Goal: Task Accomplishment & Management: Complete application form

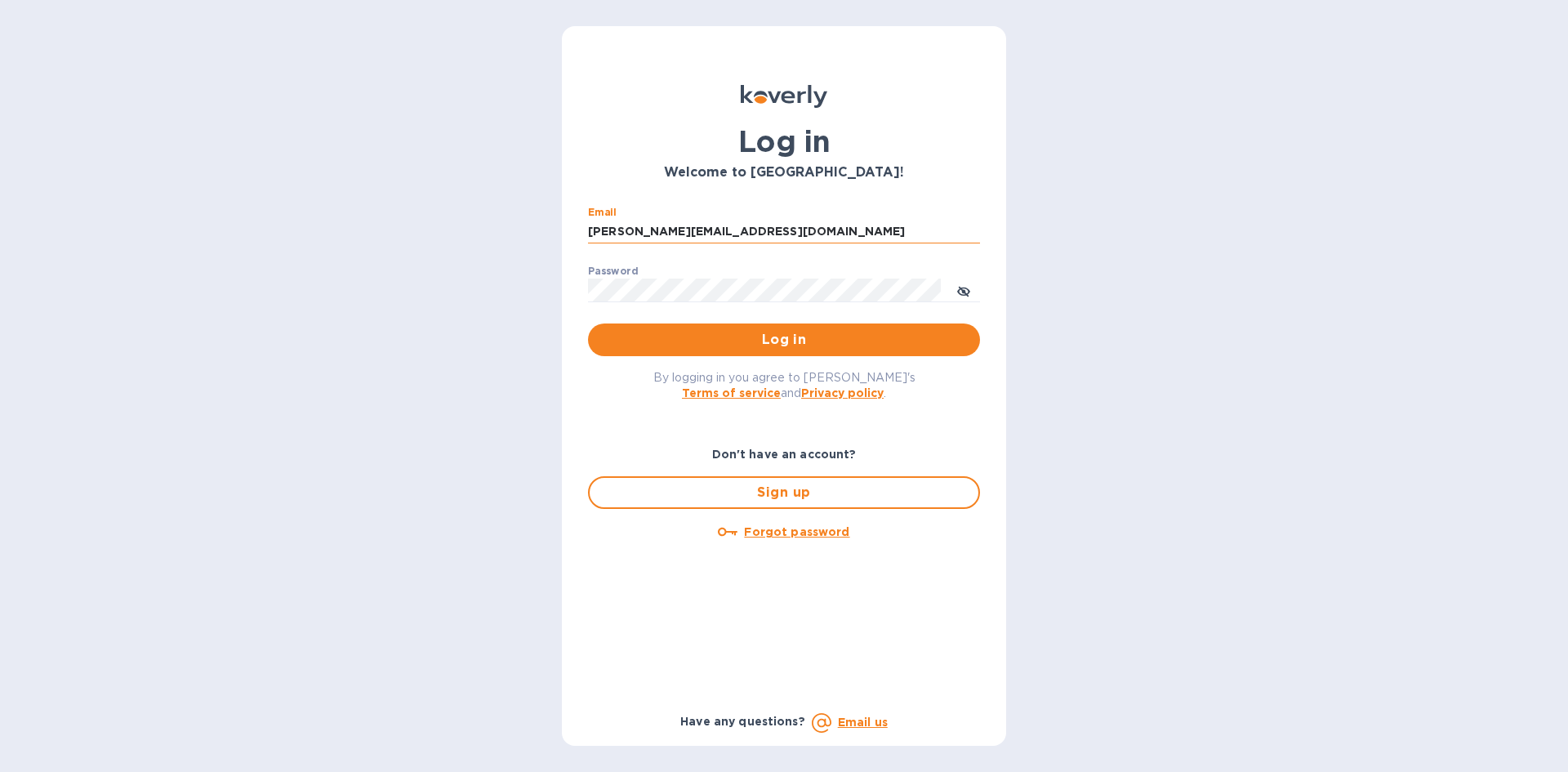
click at [713, 229] on input "[PERSON_NAME][EMAIL_ADDRESS][DOMAIN_NAME]" at bounding box center [784, 232] width 392 height 25
type input "[PERSON_NAME][EMAIL_ADDRESS][DOMAIN_NAME]"
click at [723, 340] on span "Log in" at bounding box center [784, 340] width 366 height 20
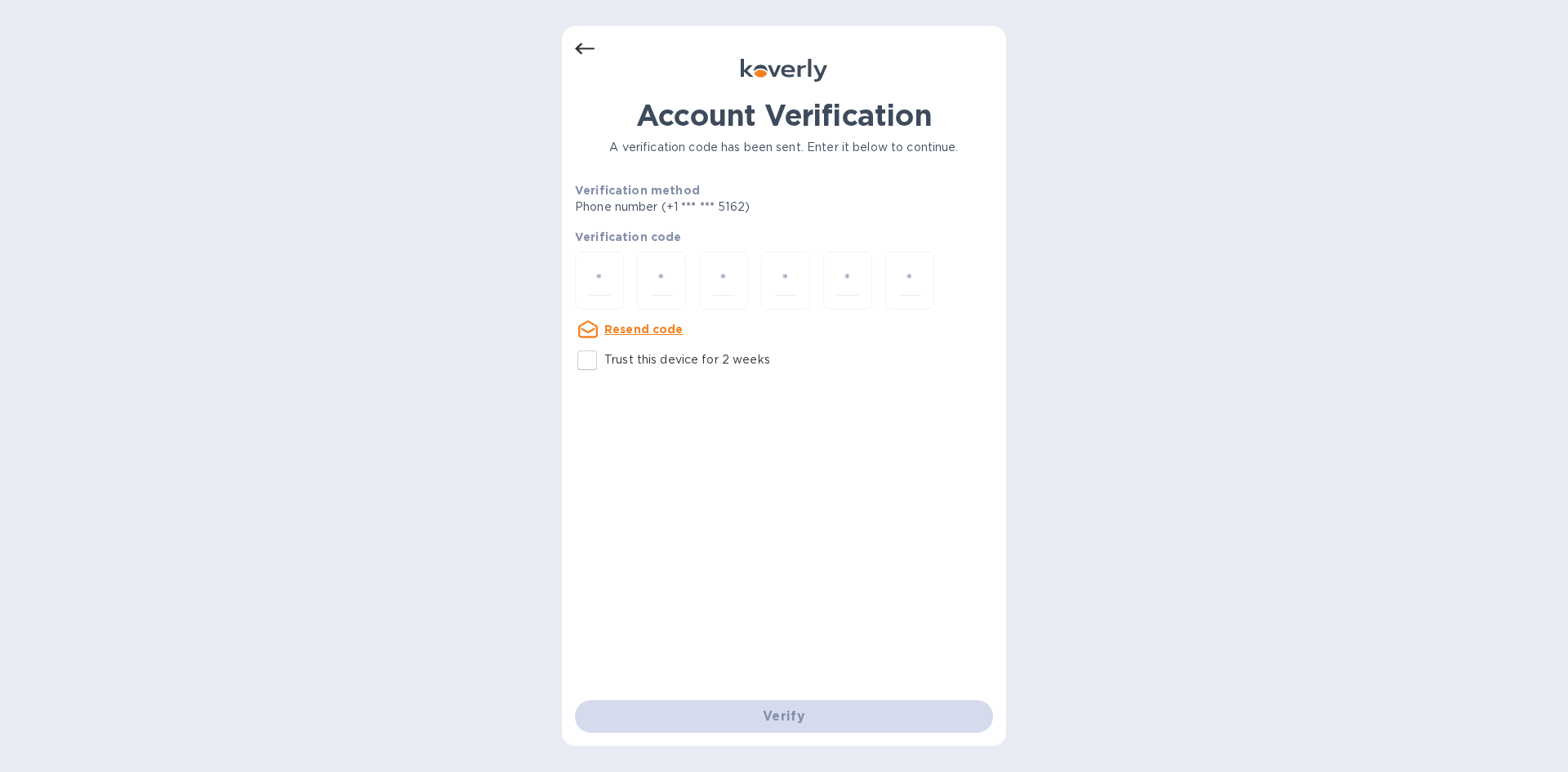
click at [587, 41] on icon at bounding box center [585, 49] width 20 height 20
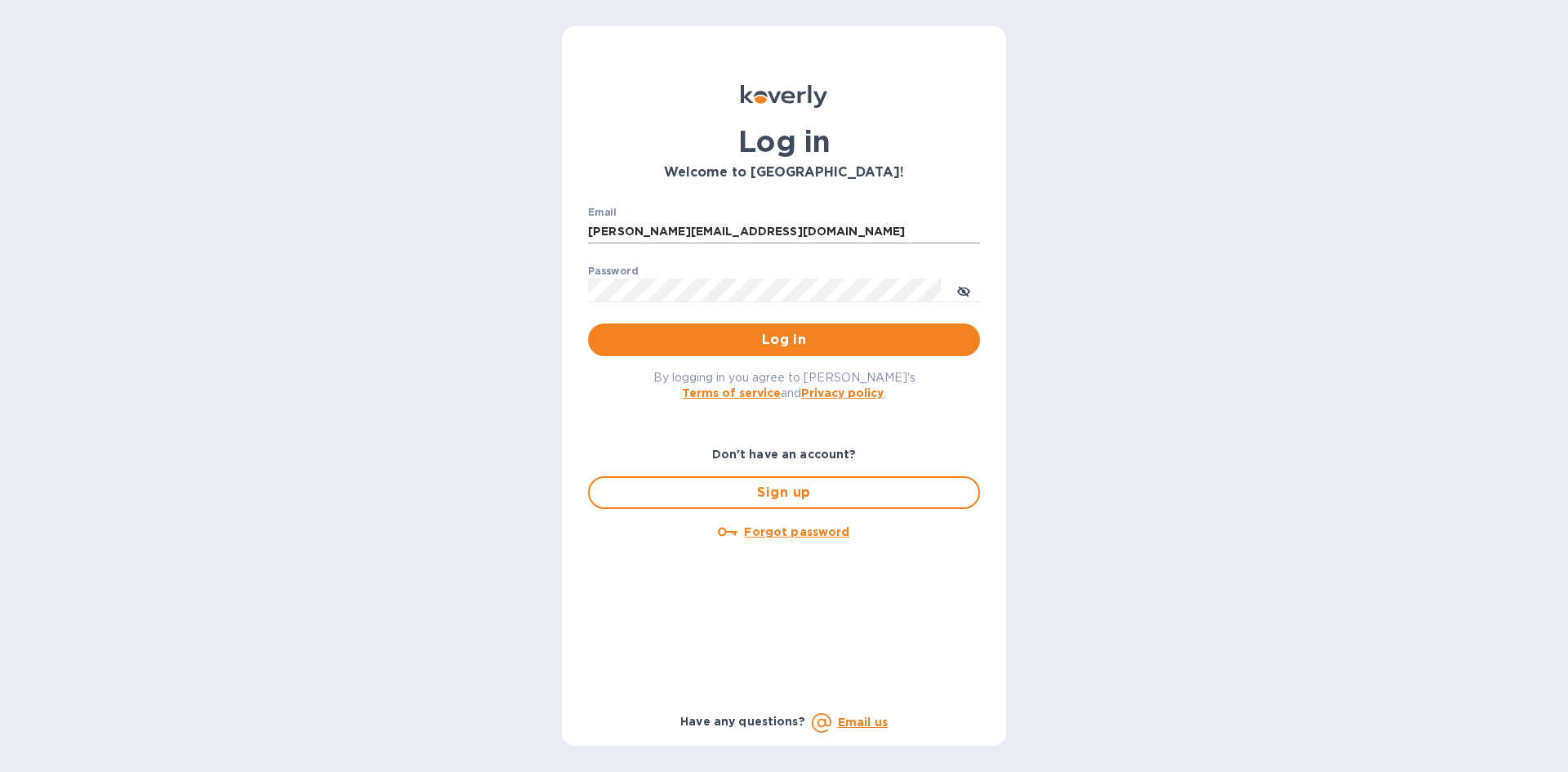
click at [713, 227] on input "[PERSON_NAME][EMAIL_ADDRESS][DOMAIN_NAME]" at bounding box center [784, 232] width 392 height 25
type input "[PERSON_NAME][EMAIL_ADDRESS][DOMAIN_NAME]"
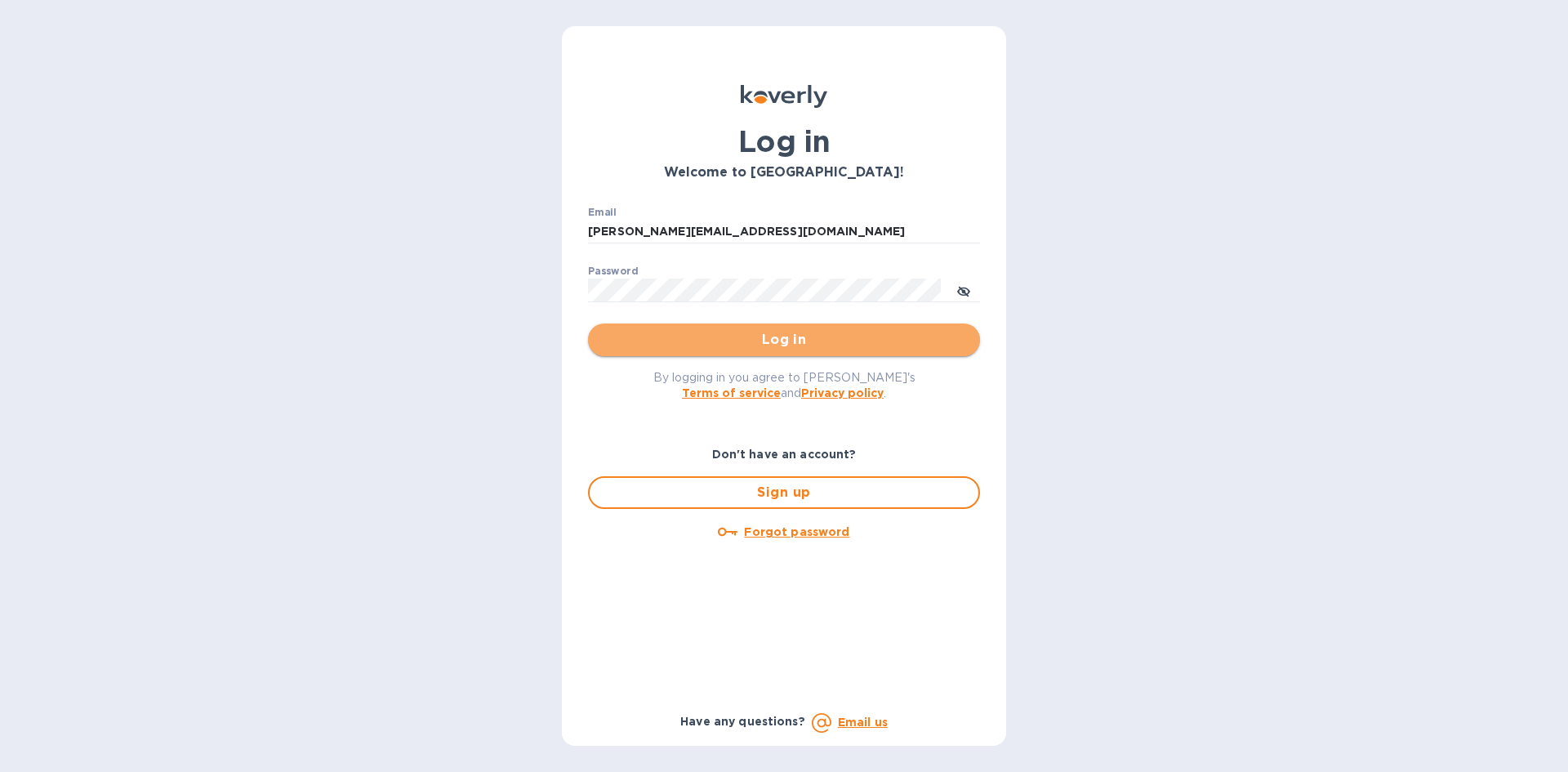
click at [735, 337] on span "Log in" at bounding box center [784, 340] width 366 height 20
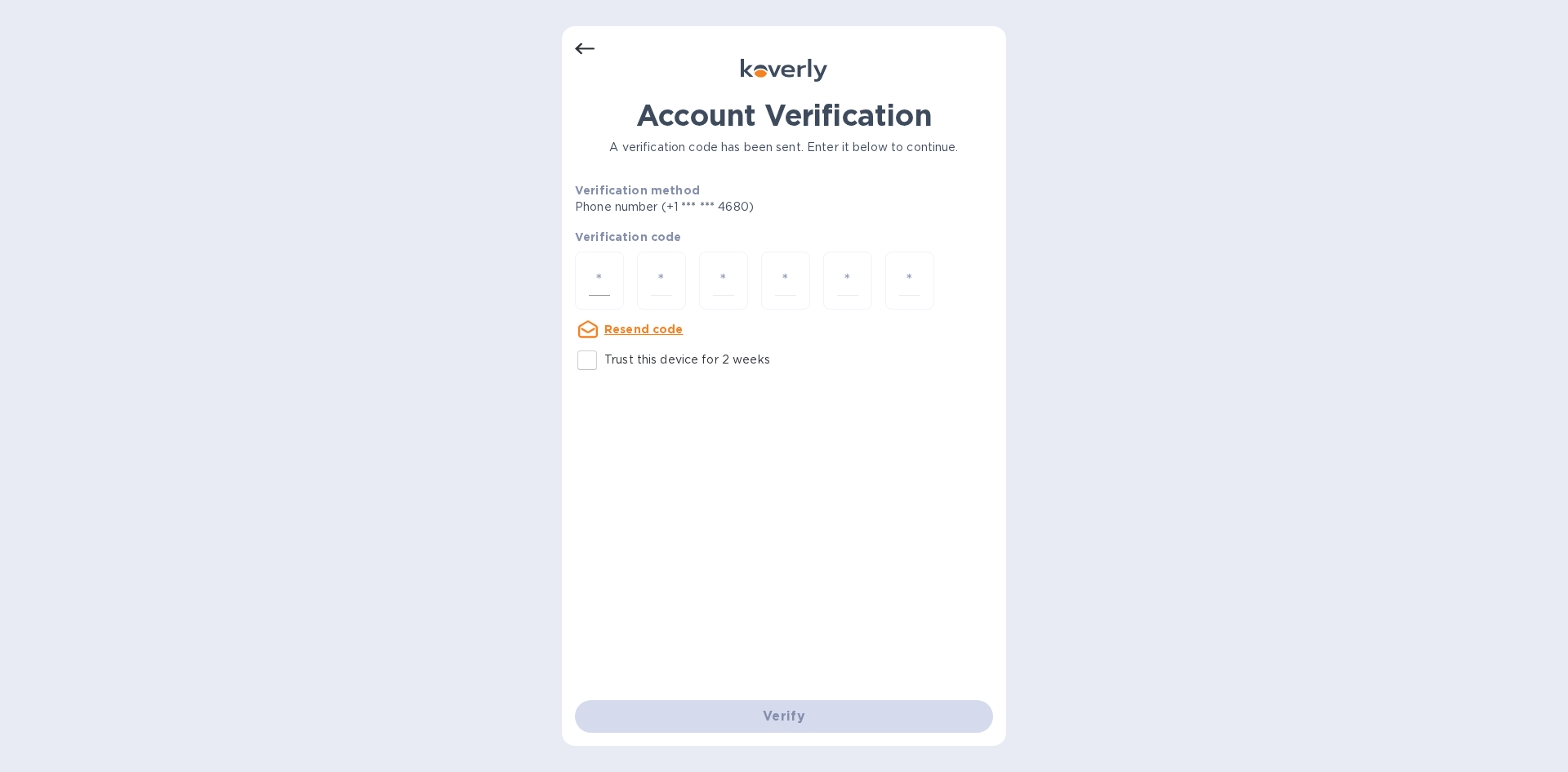
click at [619, 278] on div at bounding box center [600, 280] width 49 height 58
type input "3"
type input "2"
type input "9"
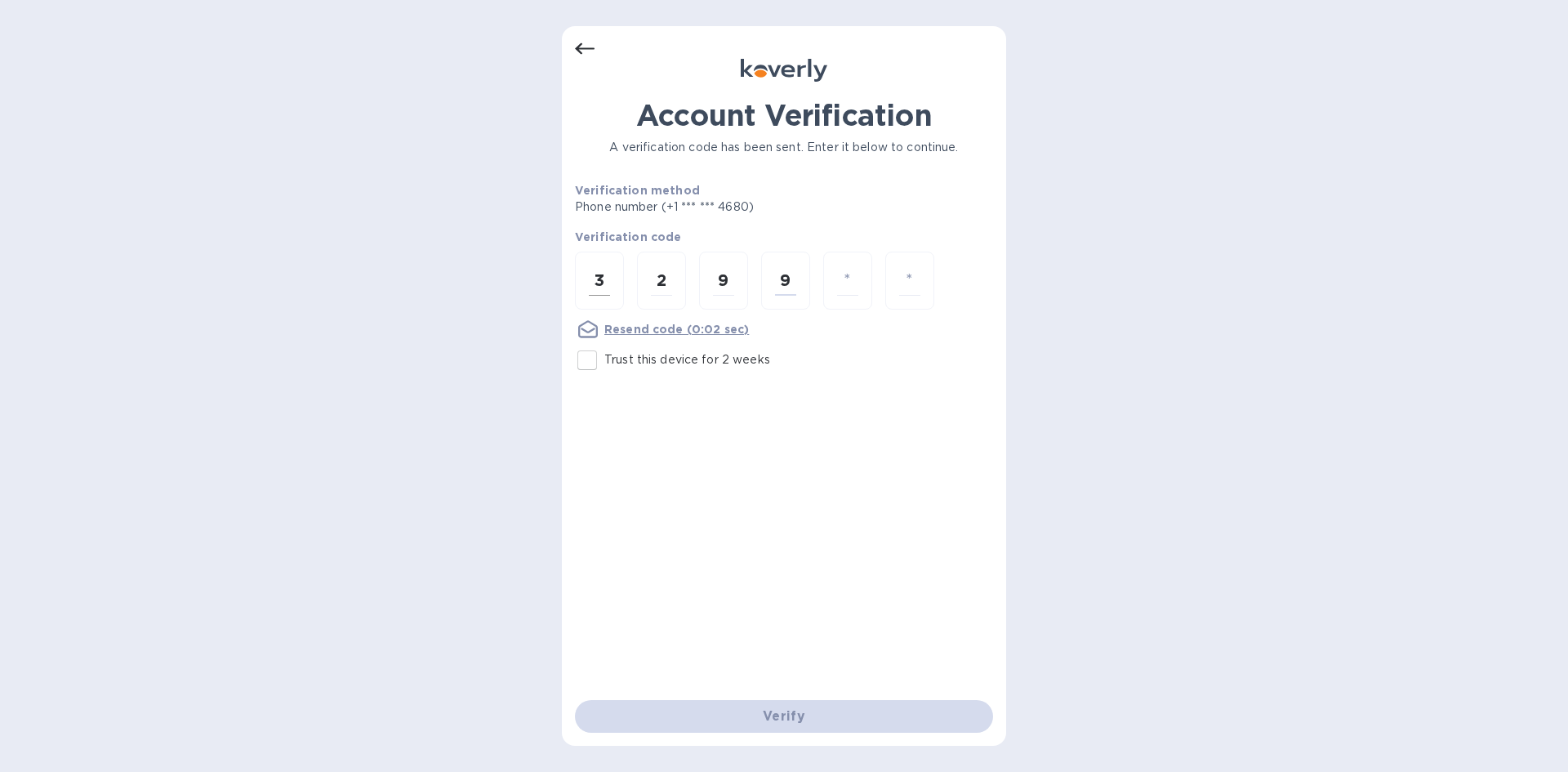
type input "5"
type input "8"
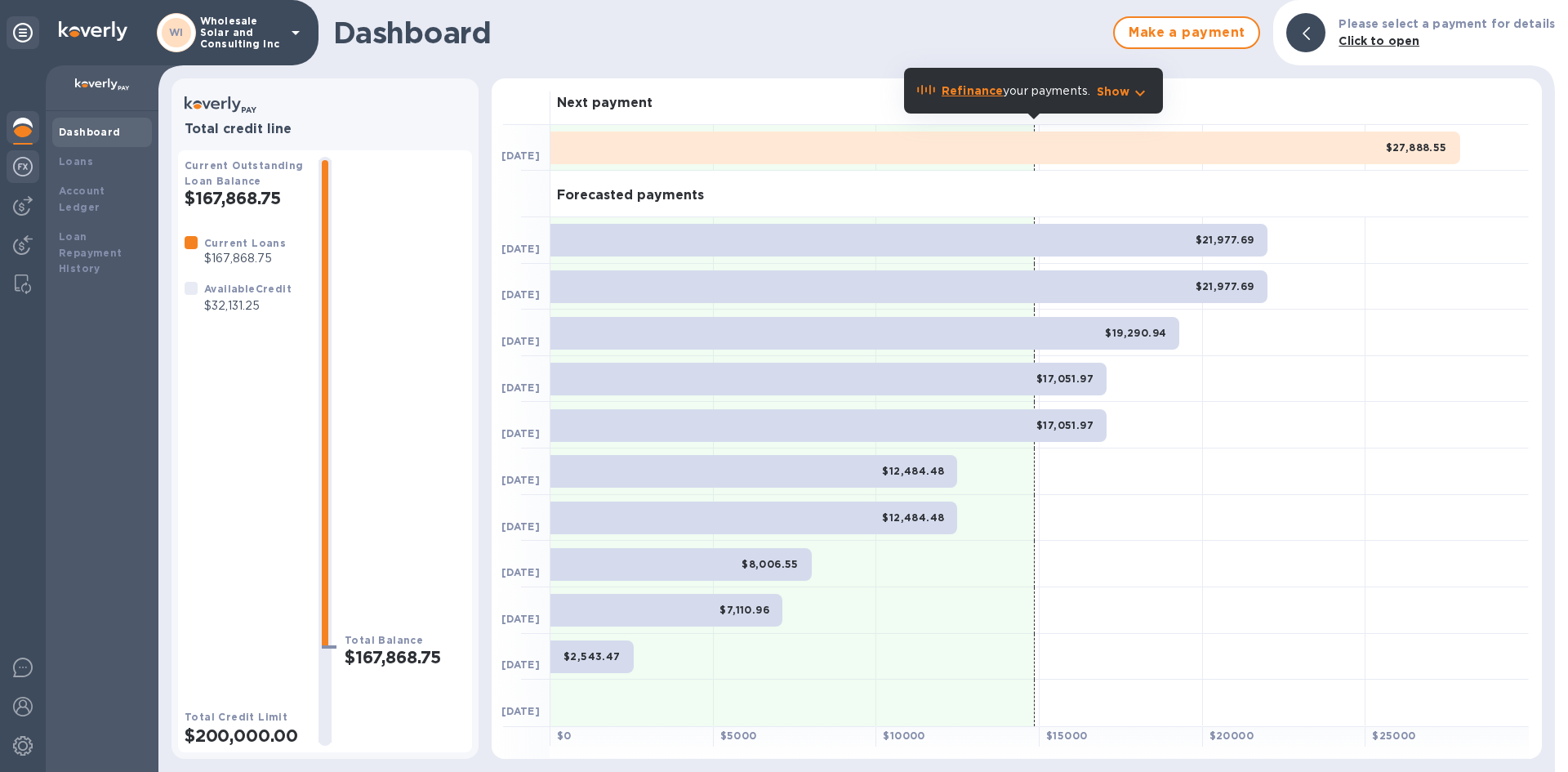
click at [8, 173] on div at bounding box center [23, 168] width 33 height 36
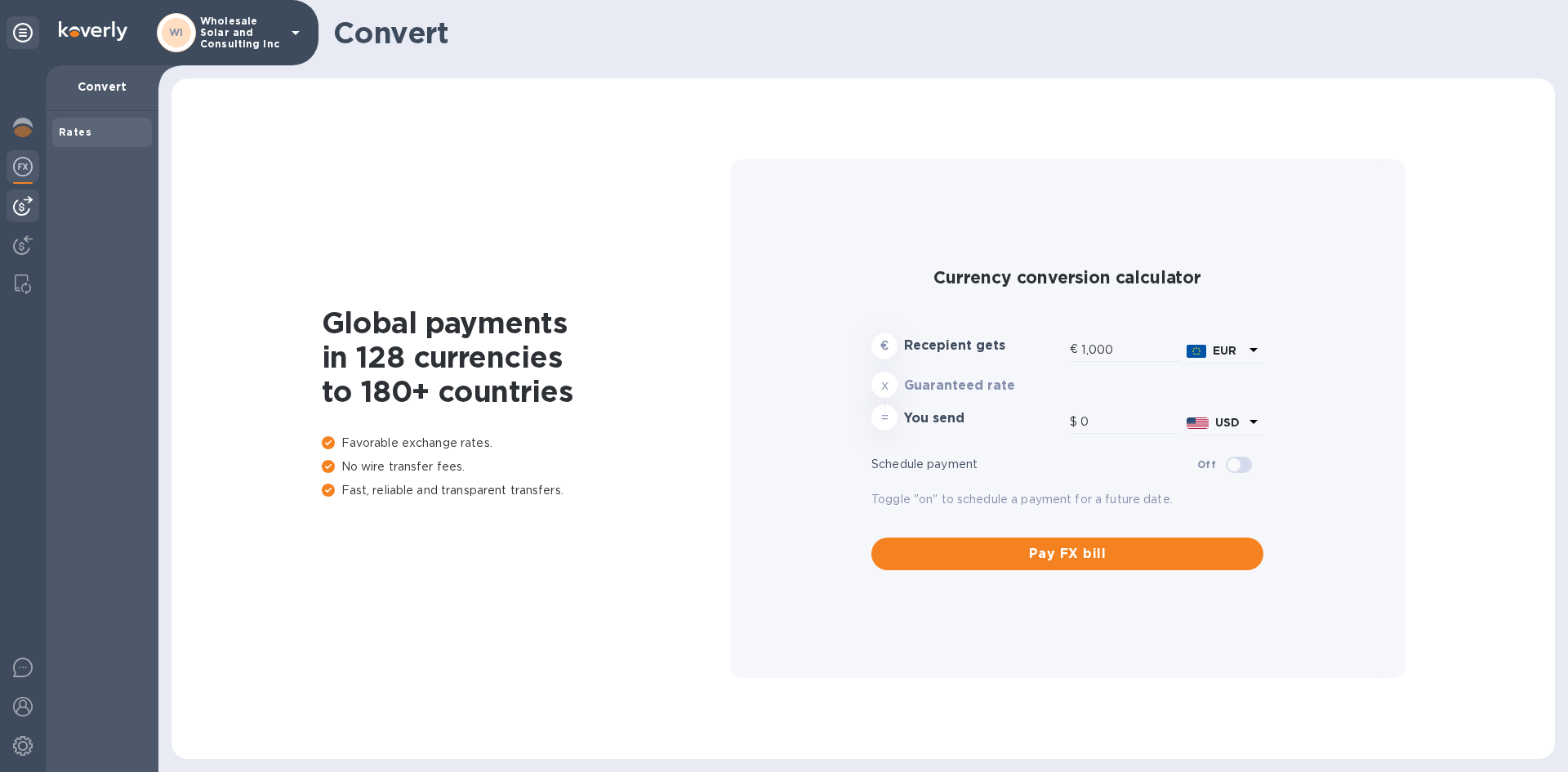
type input "1,176.27"
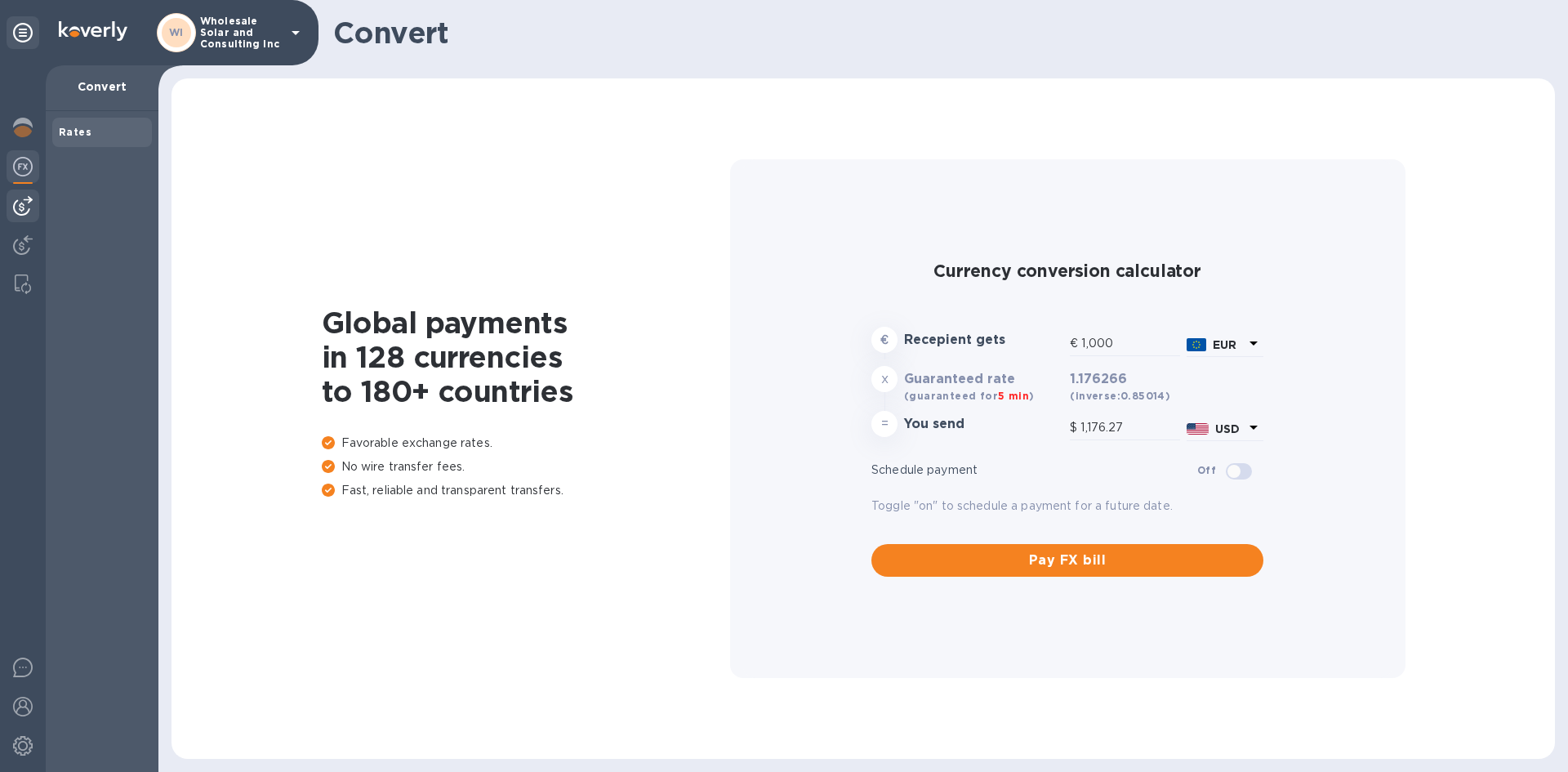
click at [29, 200] on img at bounding box center [23, 206] width 20 height 20
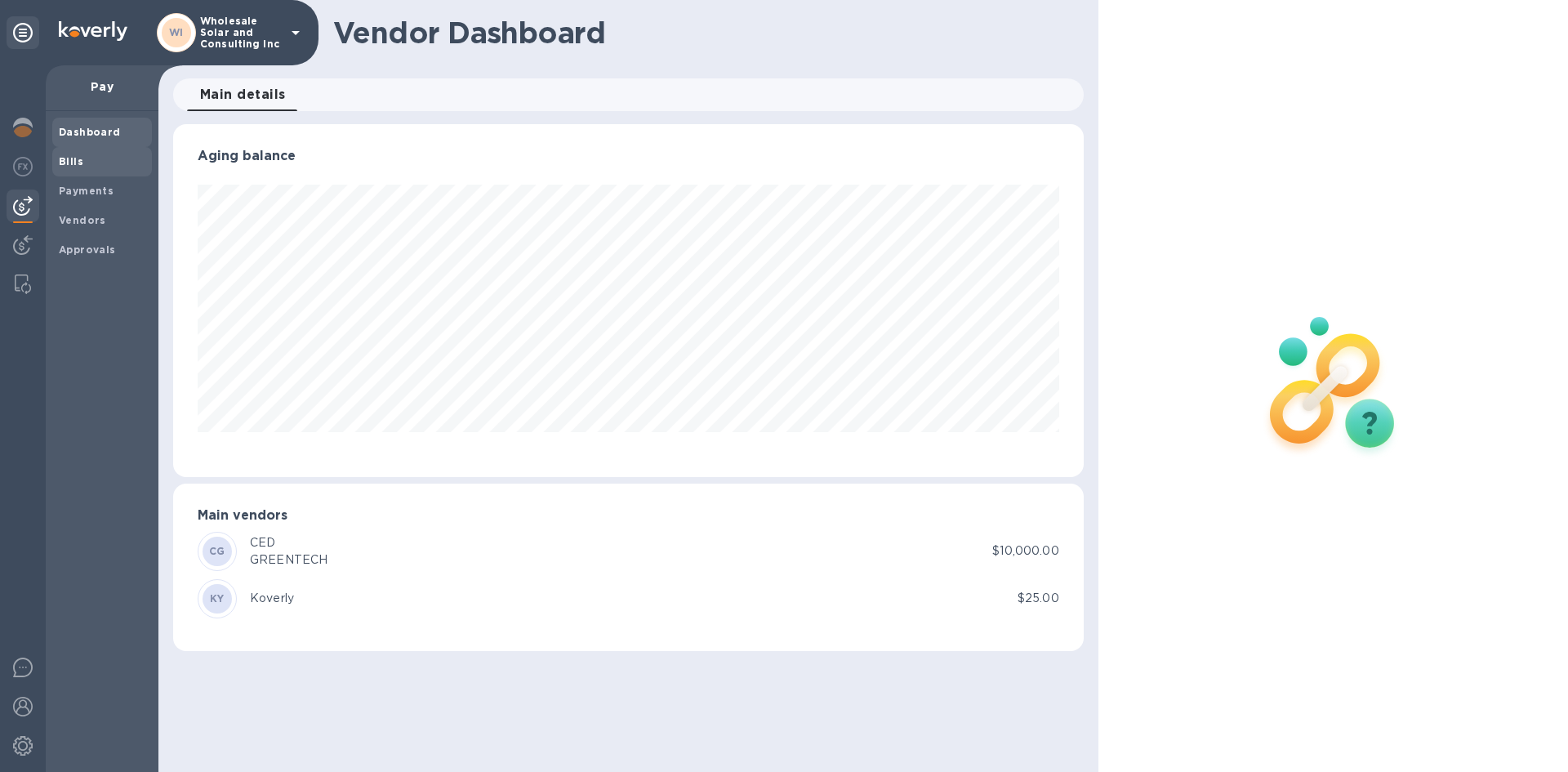
scroll to position [353, 910]
click at [96, 165] on span "Bills" at bounding box center [102, 162] width 87 height 16
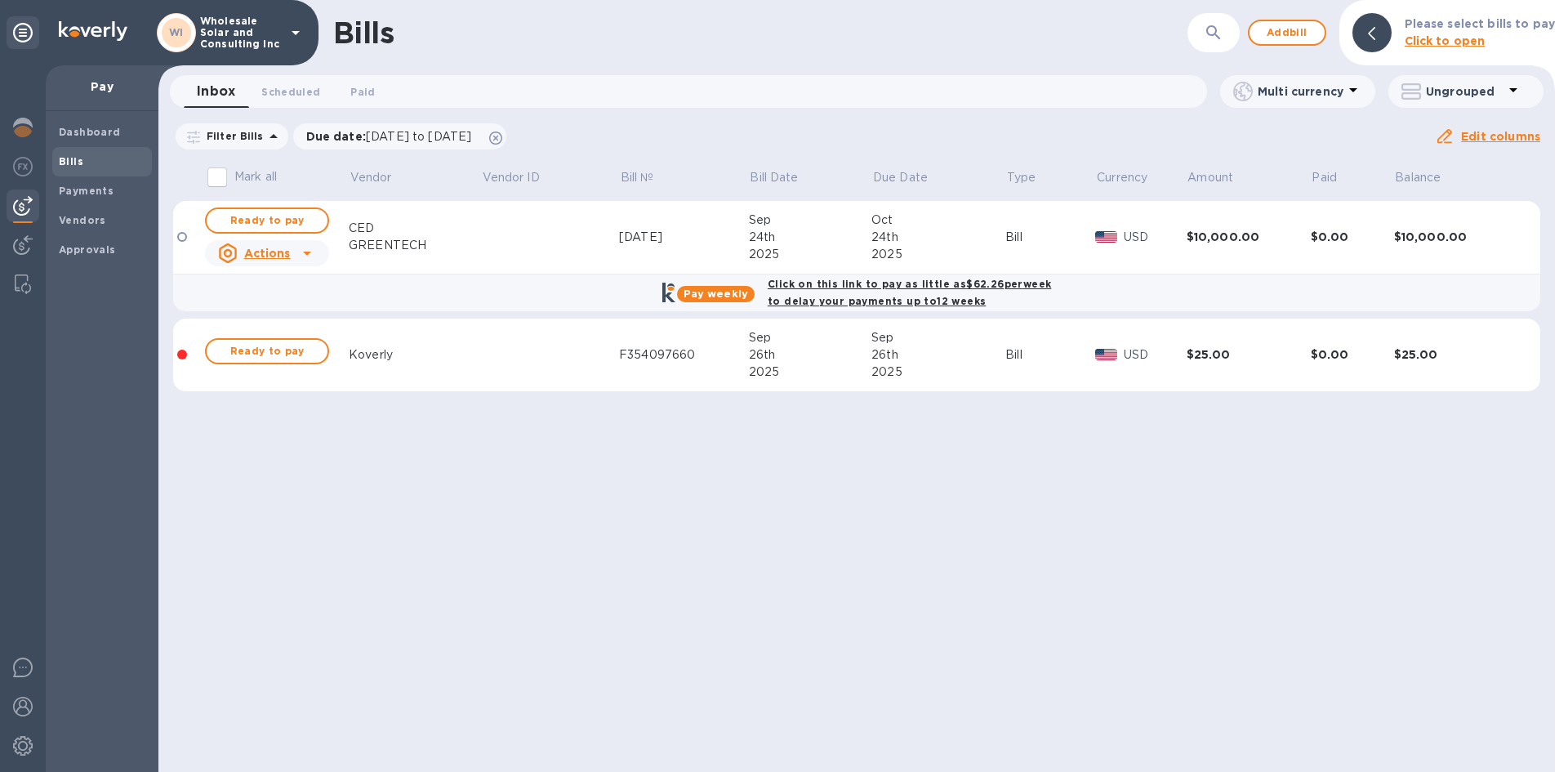
click at [873, 447] on div "Bills ​ Add bill Please select bills to pay Click to open Inbox 0 Scheduled 0 P…" at bounding box center [856, 386] width 1396 height 772
click at [1472, 251] on td "$10,000.00" at bounding box center [1456, 238] width 124 height 74
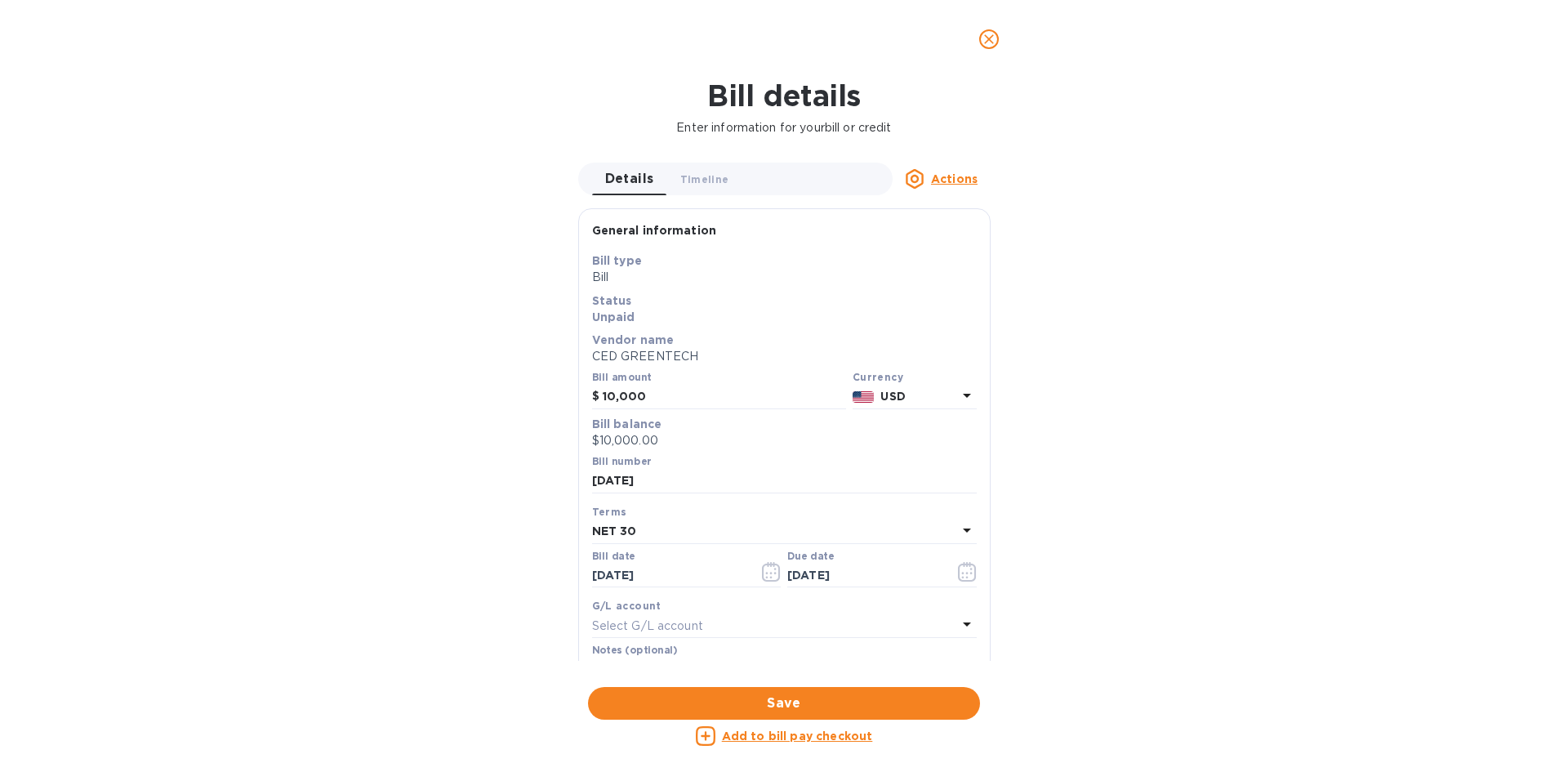
click at [989, 27] on button "close" at bounding box center [989, 39] width 39 height 39
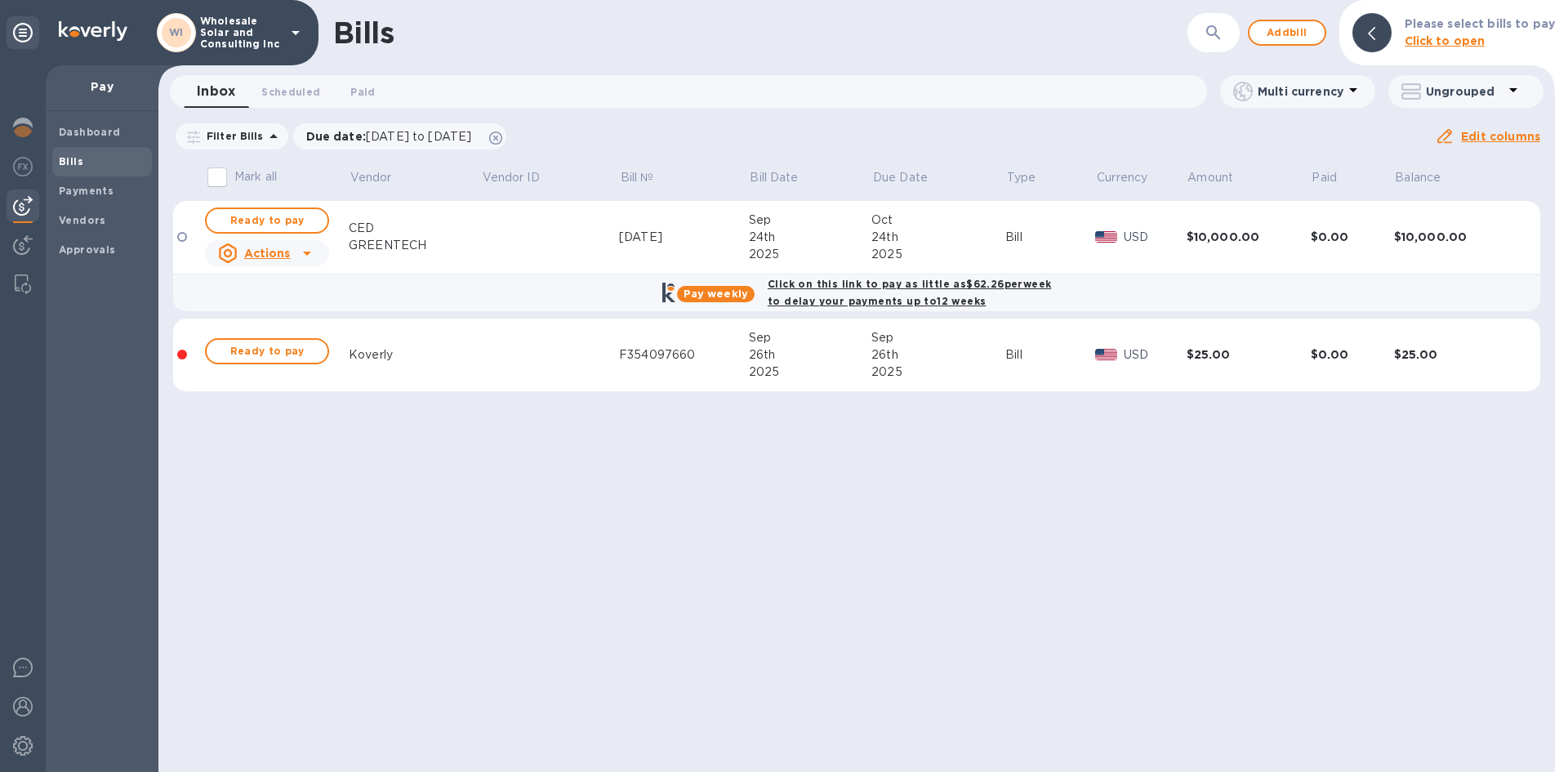
click at [184, 241] on div at bounding box center [182, 237] width 10 height 10
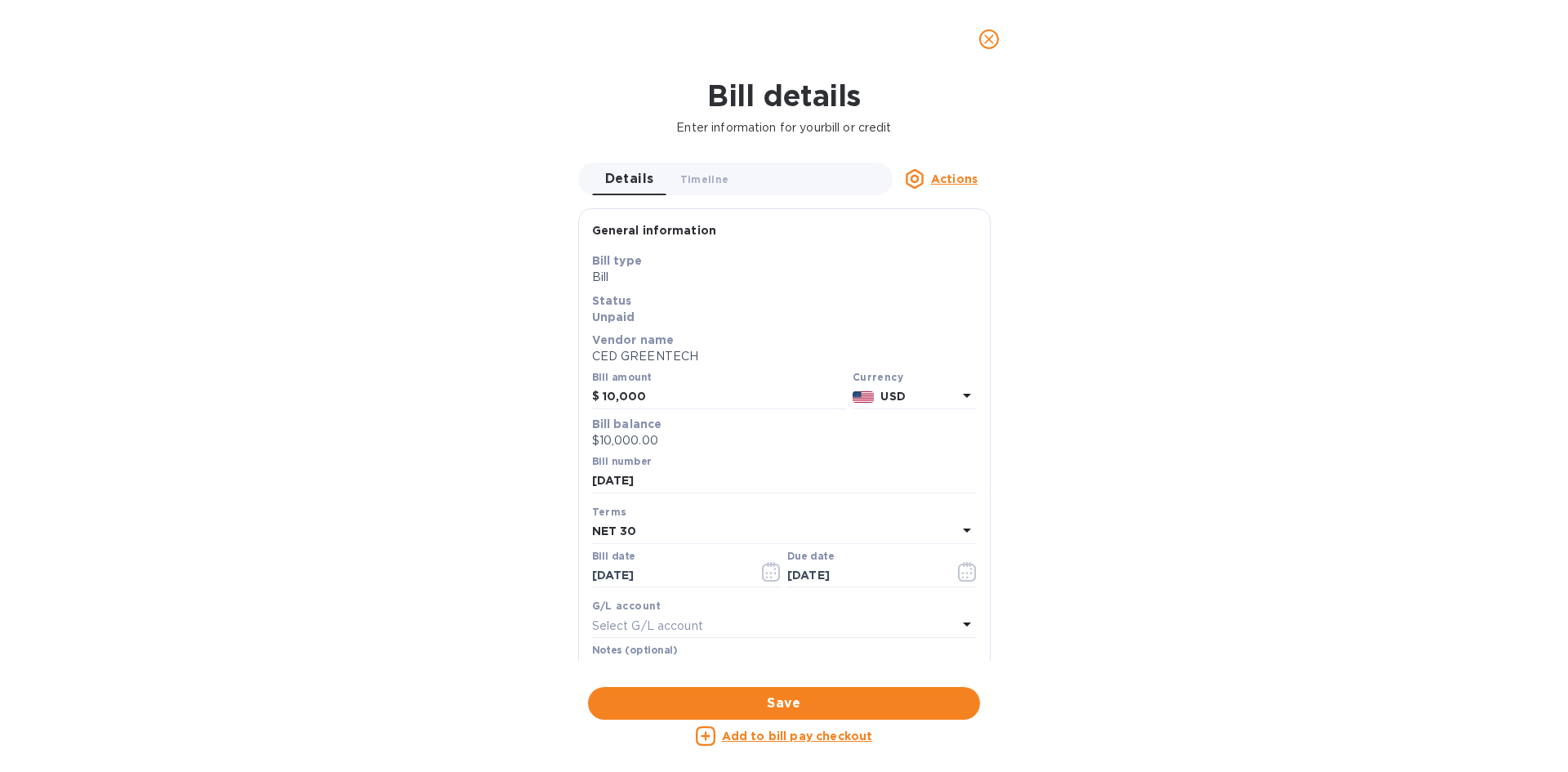
click at [987, 38] on icon "close" at bounding box center [989, 39] width 10 height 10
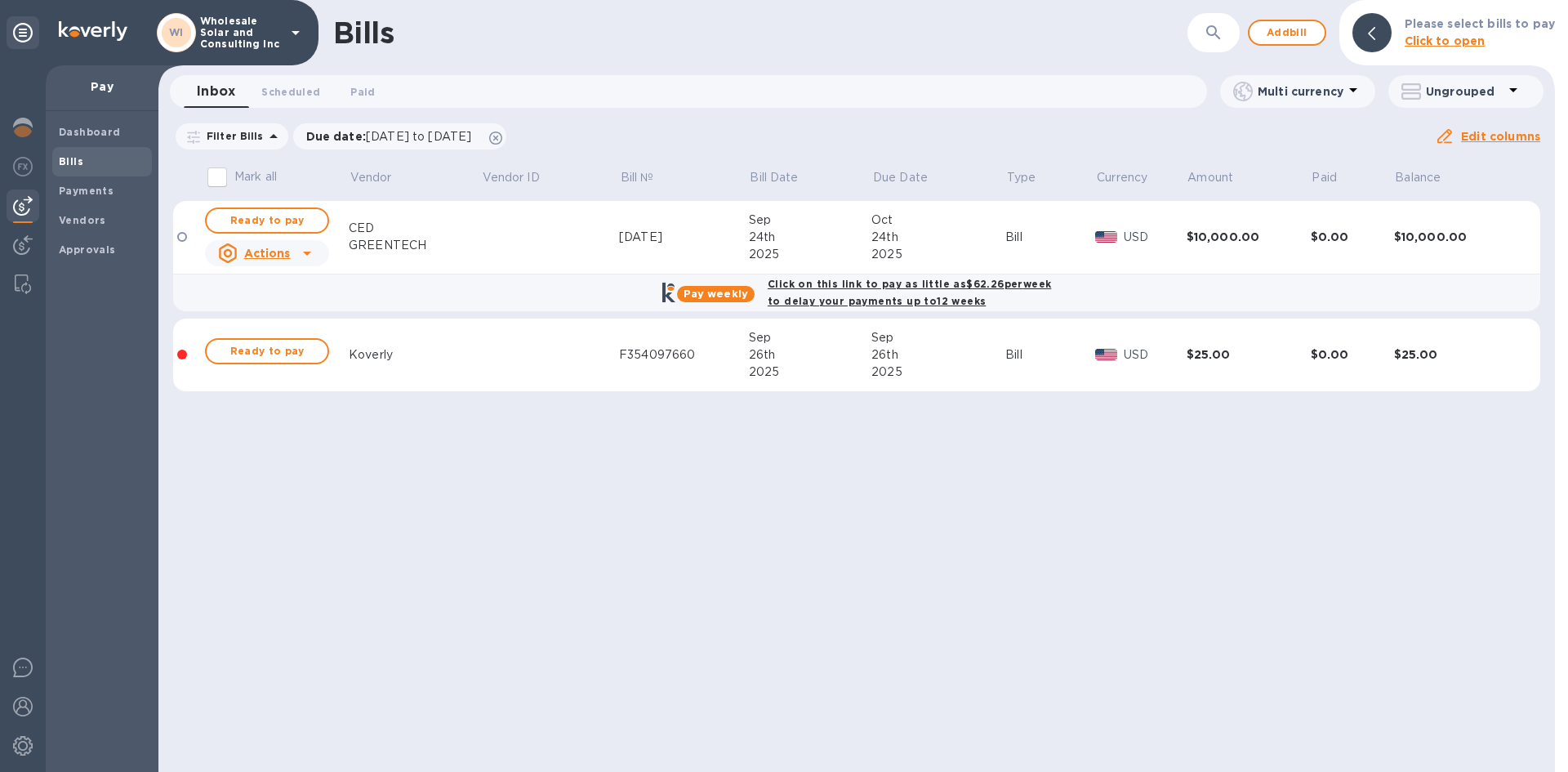
click at [1519, 128] on p "Edit columns" at bounding box center [1500, 136] width 79 height 16
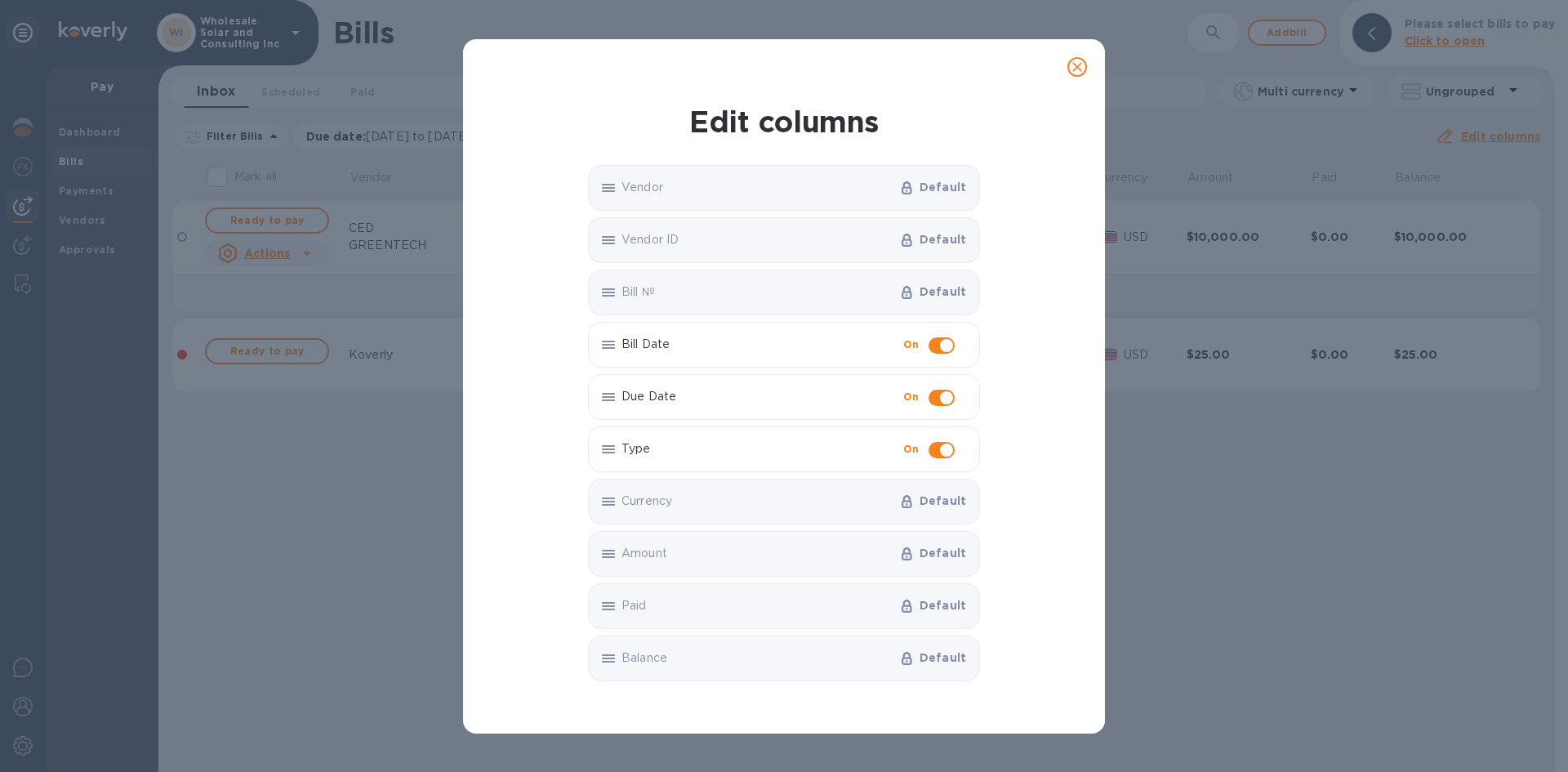
click at [1071, 74] on icon "close" at bounding box center [1077, 67] width 16 height 16
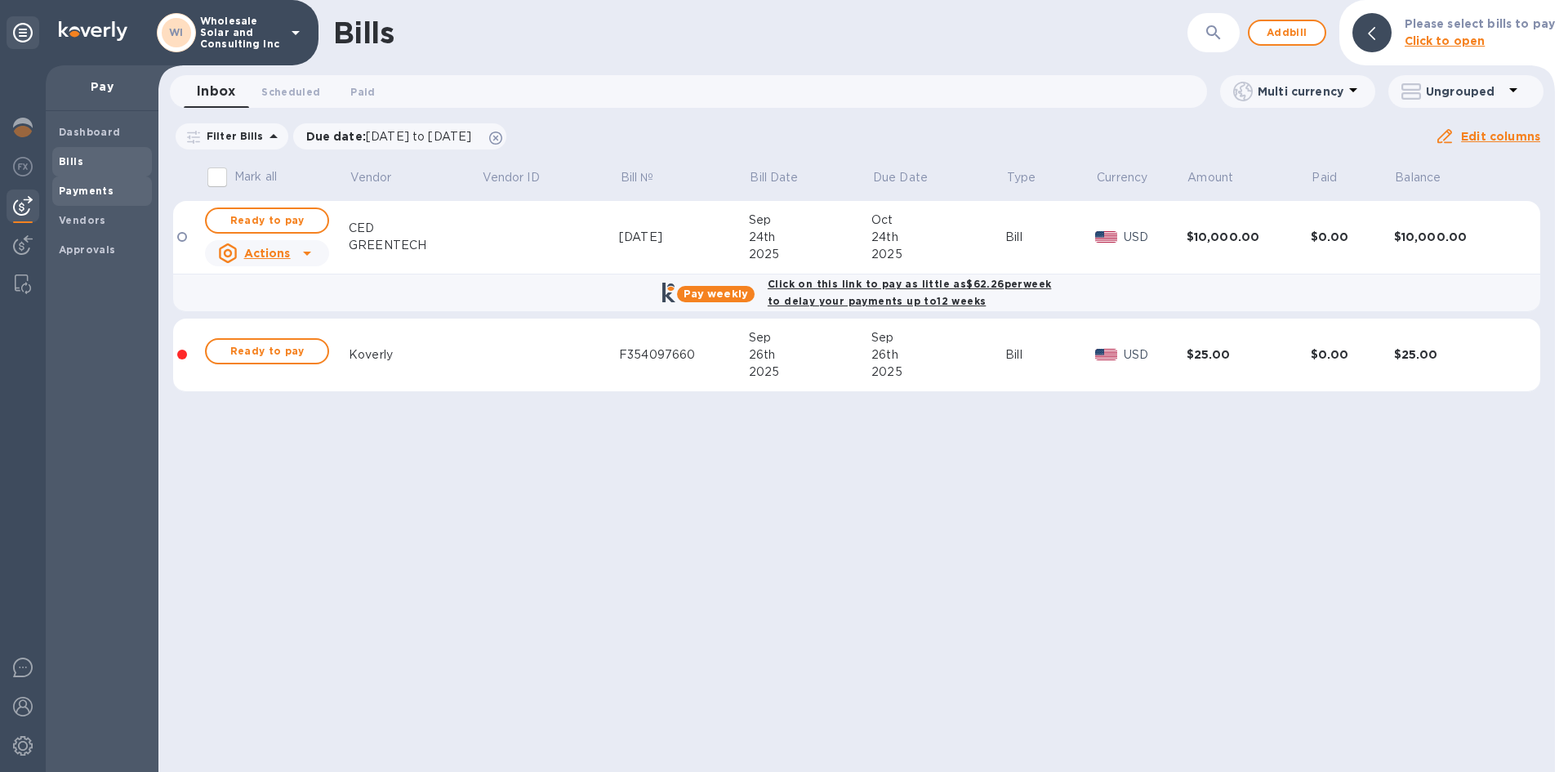
click at [109, 199] on span "Payments" at bounding box center [86, 191] width 55 height 16
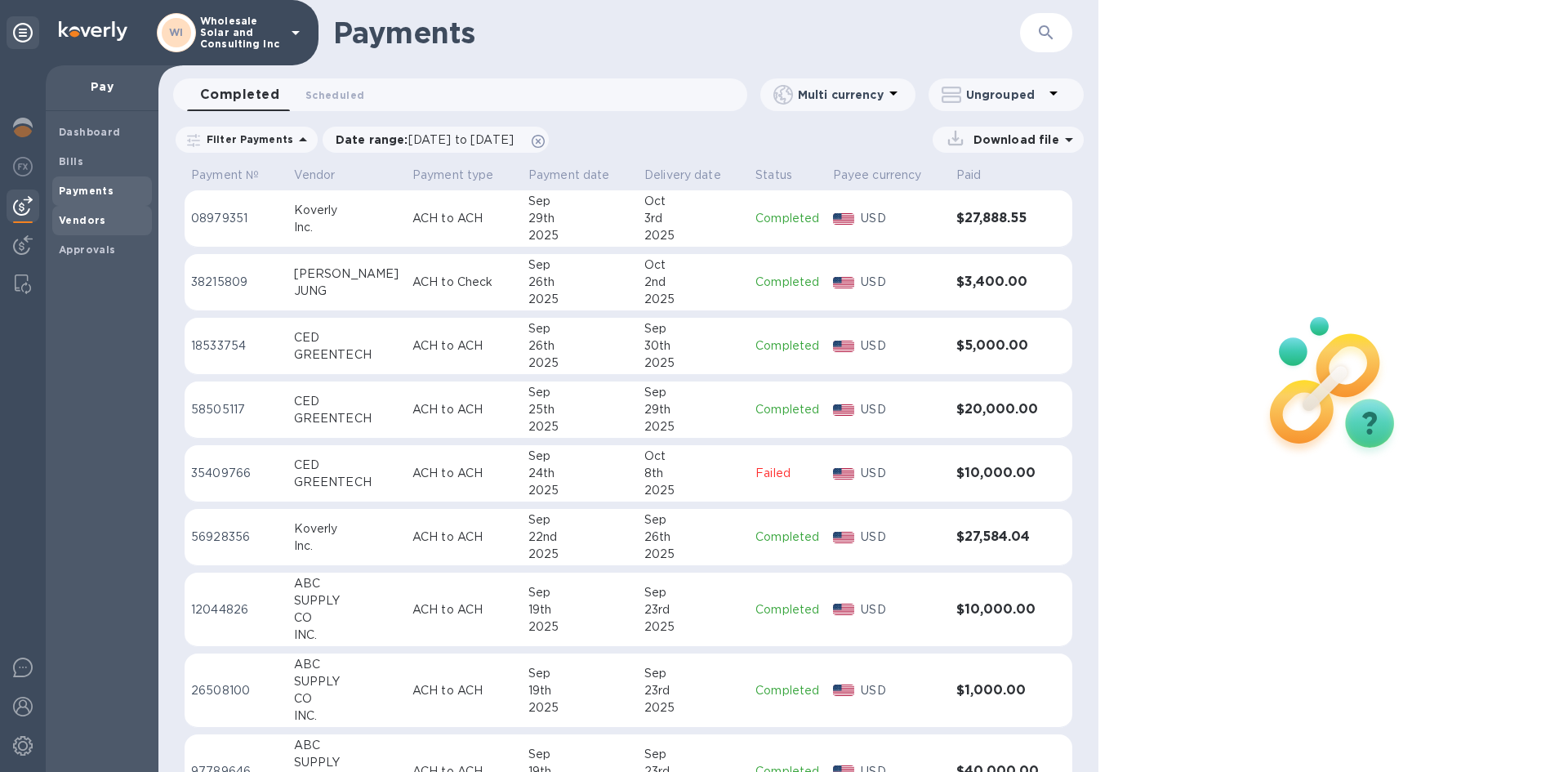
click at [101, 211] on div "Vendors" at bounding box center [102, 221] width 100 height 29
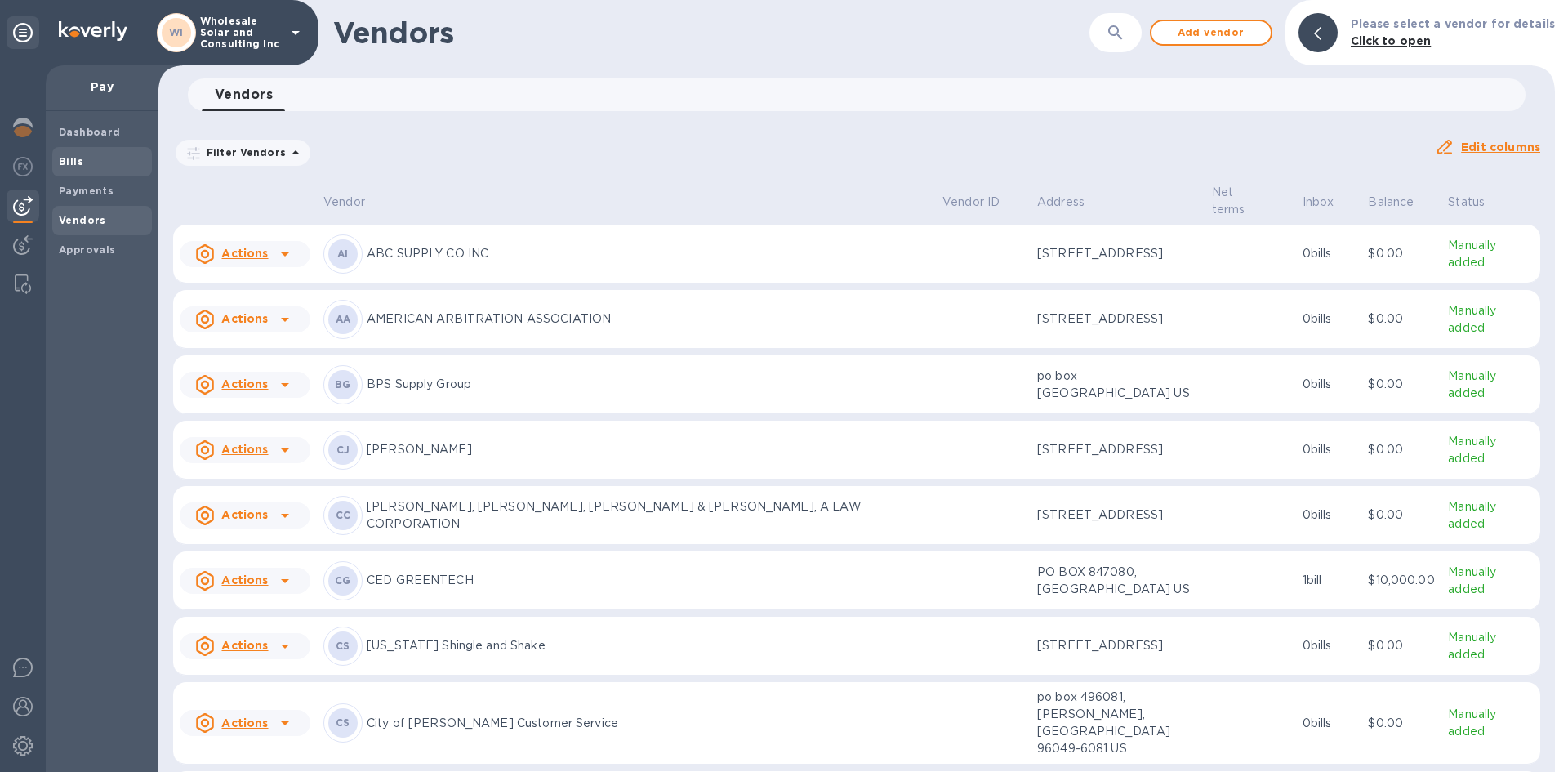
click at [103, 168] on span "Bills" at bounding box center [102, 162] width 87 height 16
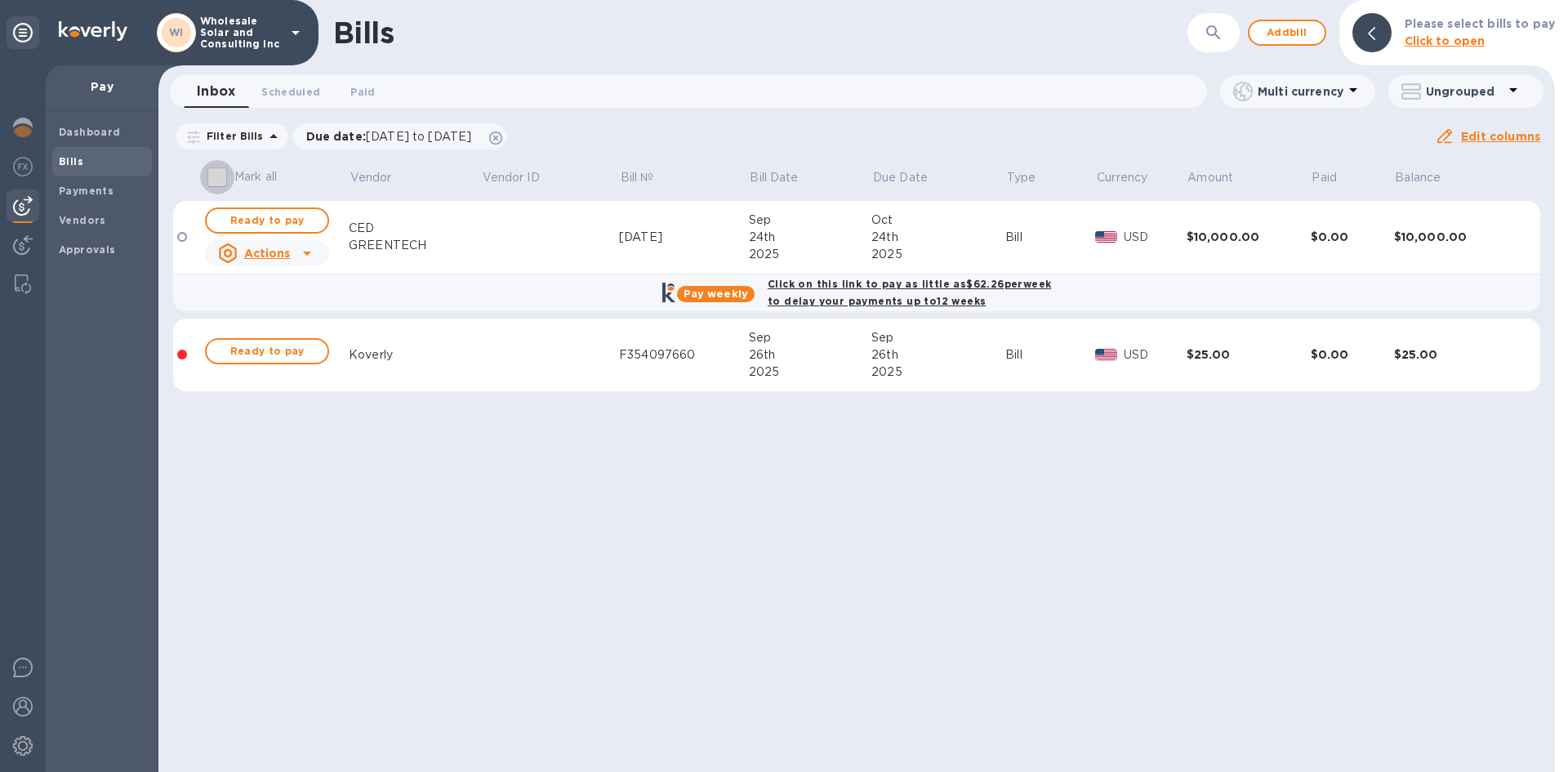
click at [218, 181] on input "Mark all" at bounding box center [217, 177] width 34 height 34
checkbox input "false"
click at [178, 245] on td at bounding box center [188, 238] width 30 height 74
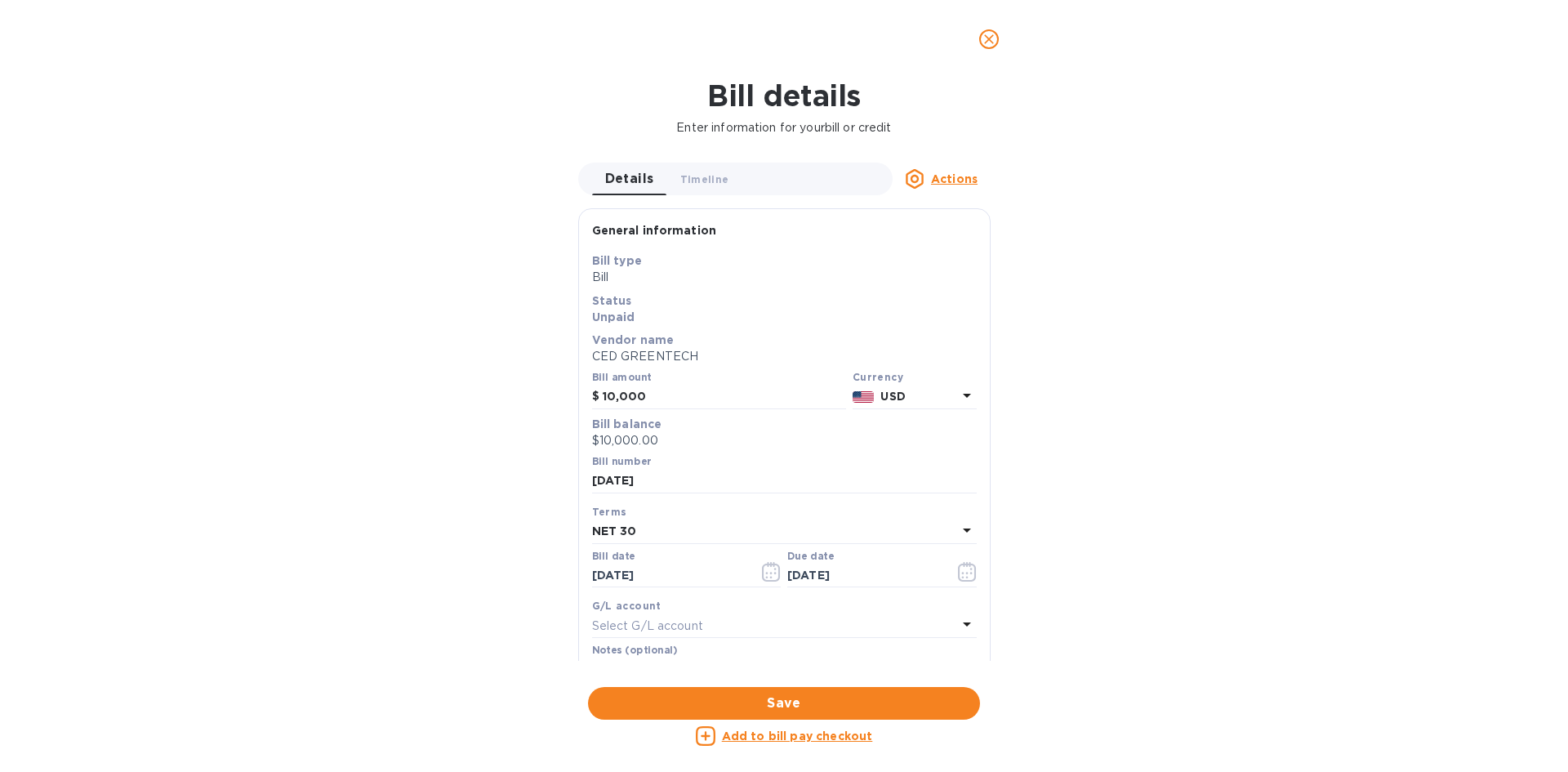
click at [967, 168] on div "Details 0 Timeline 0 Actions" at bounding box center [784, 179] width 413 height 33
click at [960, 179] on u "Actions" at bounding box center [954, 179] width 47 height 13
click at [941, 286] on b "Delete" at bounding box center [959, 281] width 41 height 13
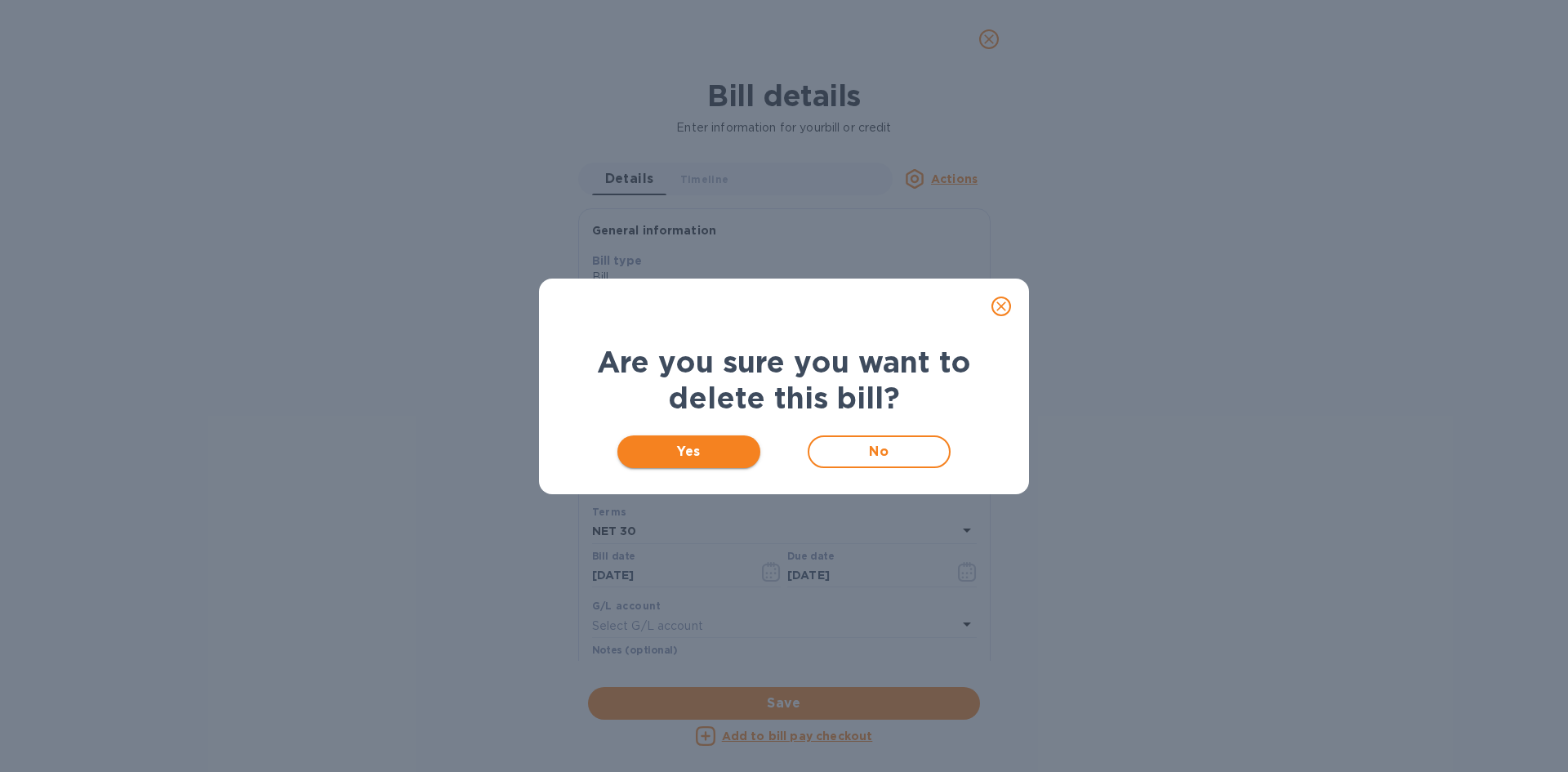
click at [720, 440] on button "Yes" at bounding box center [689, 452] width 143 height 33
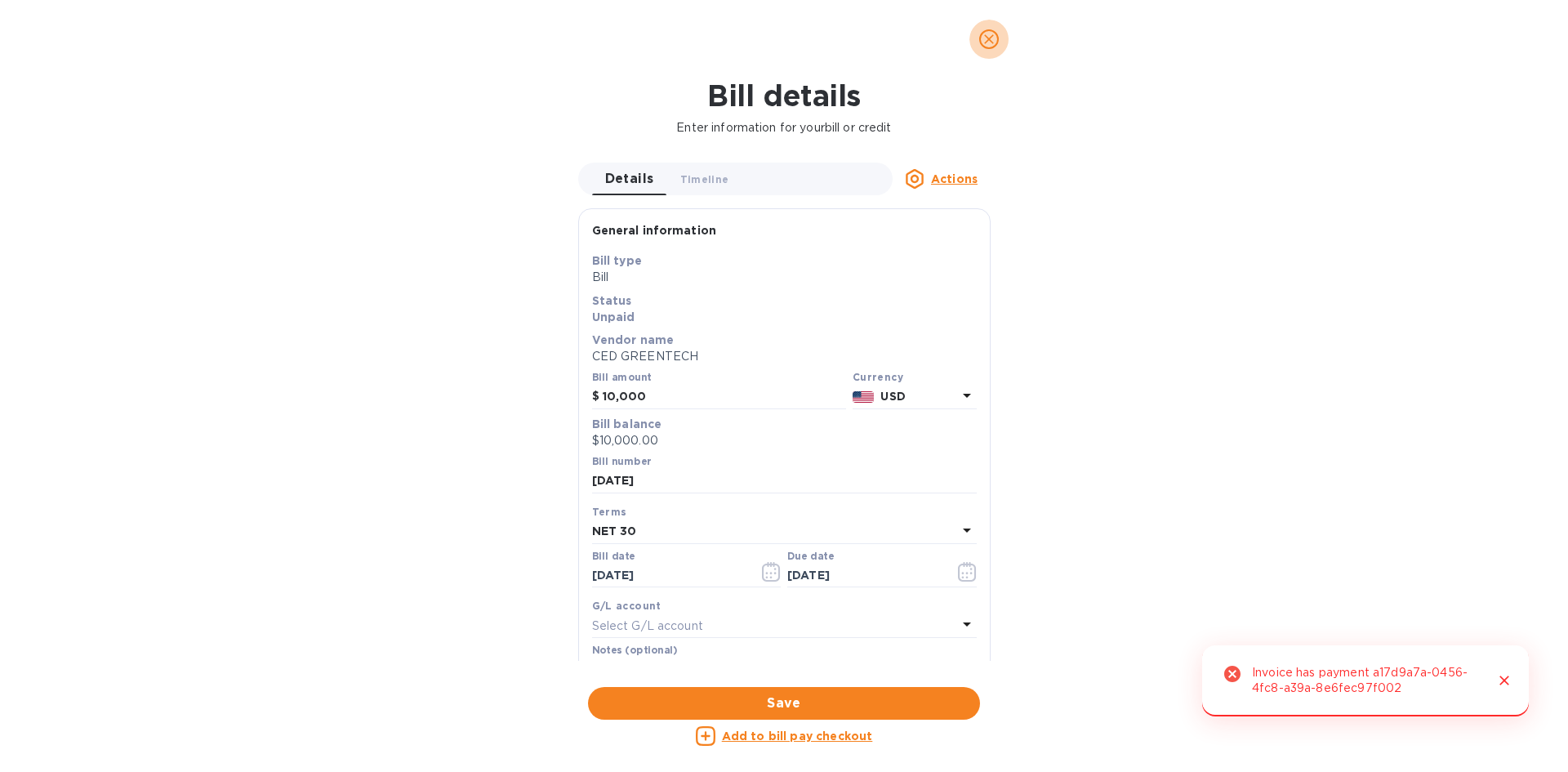
click at [988, 43] on icon "close" at bounding box center [989, 39] width 16 height 16
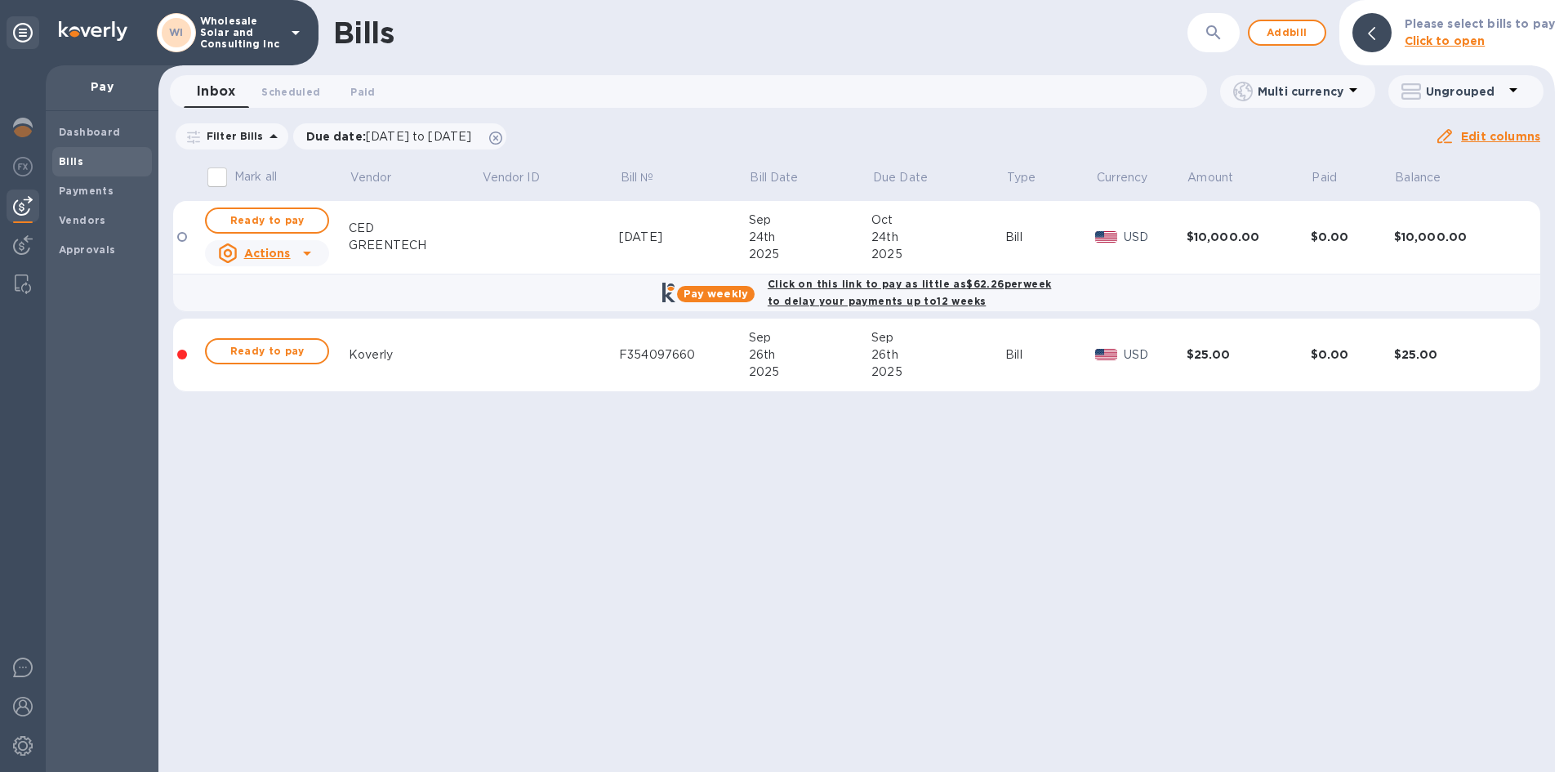
click at [184, 234] on div at bounding box center [182, 237] width 10 height 10
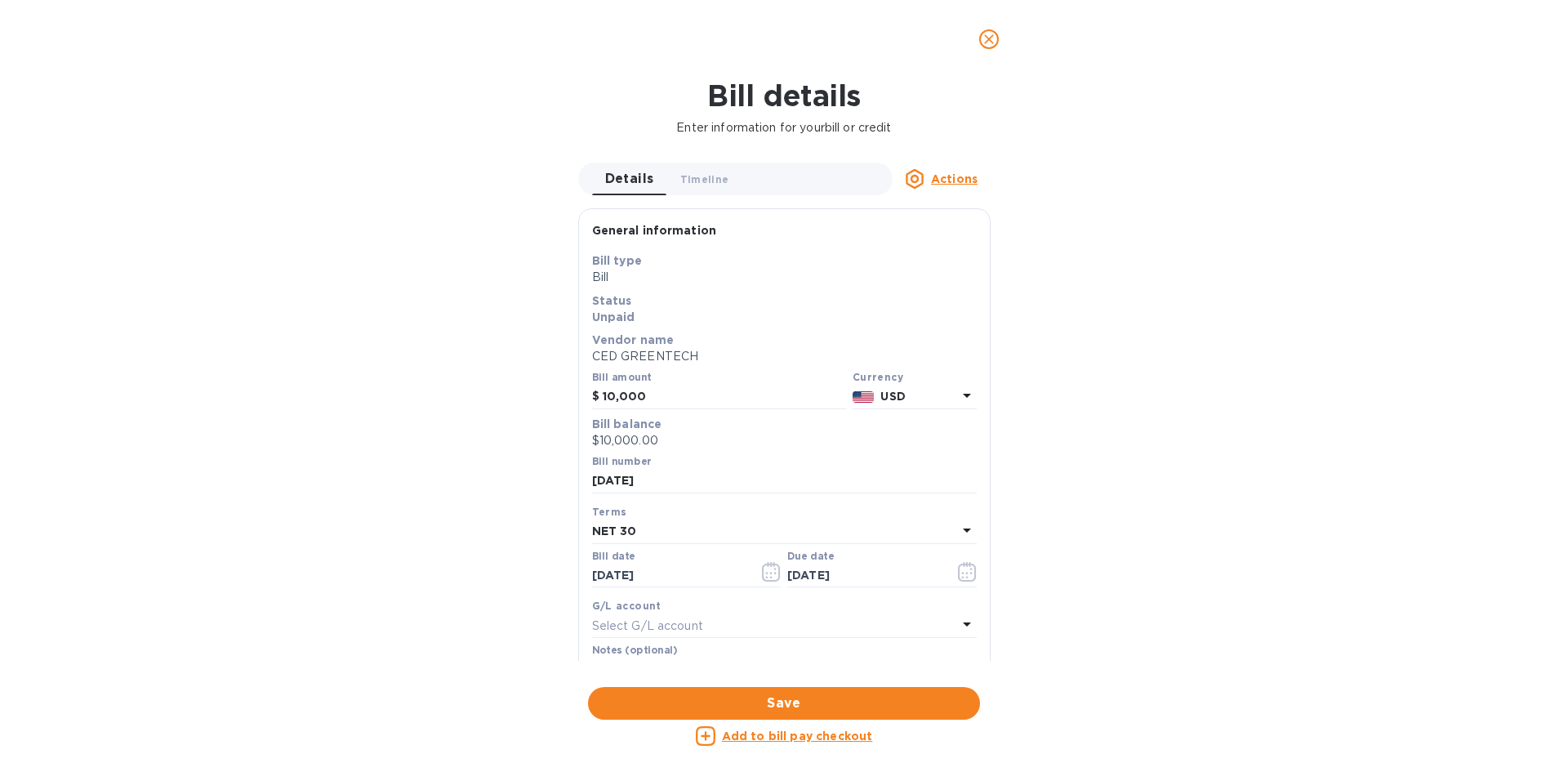
click at [927, 178] on div "Actions" at bounding box center [942, 179] width 98 height 20
click at [918, 280] on icon at bounding box center [922, 283] width 20 height 20
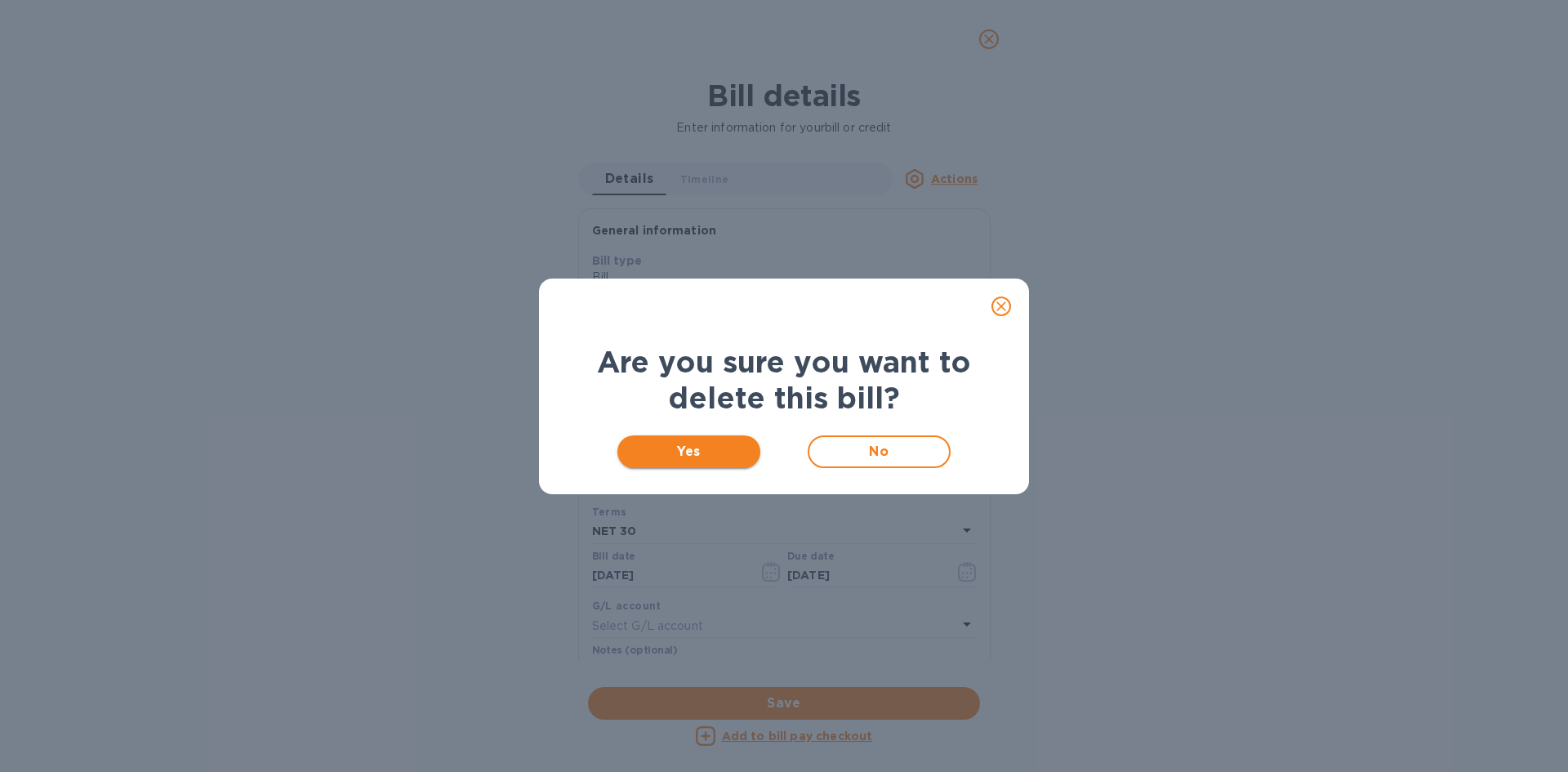
click at [717, 450] on span "Yes" at bounding box center [689, 452] width 117 height 20
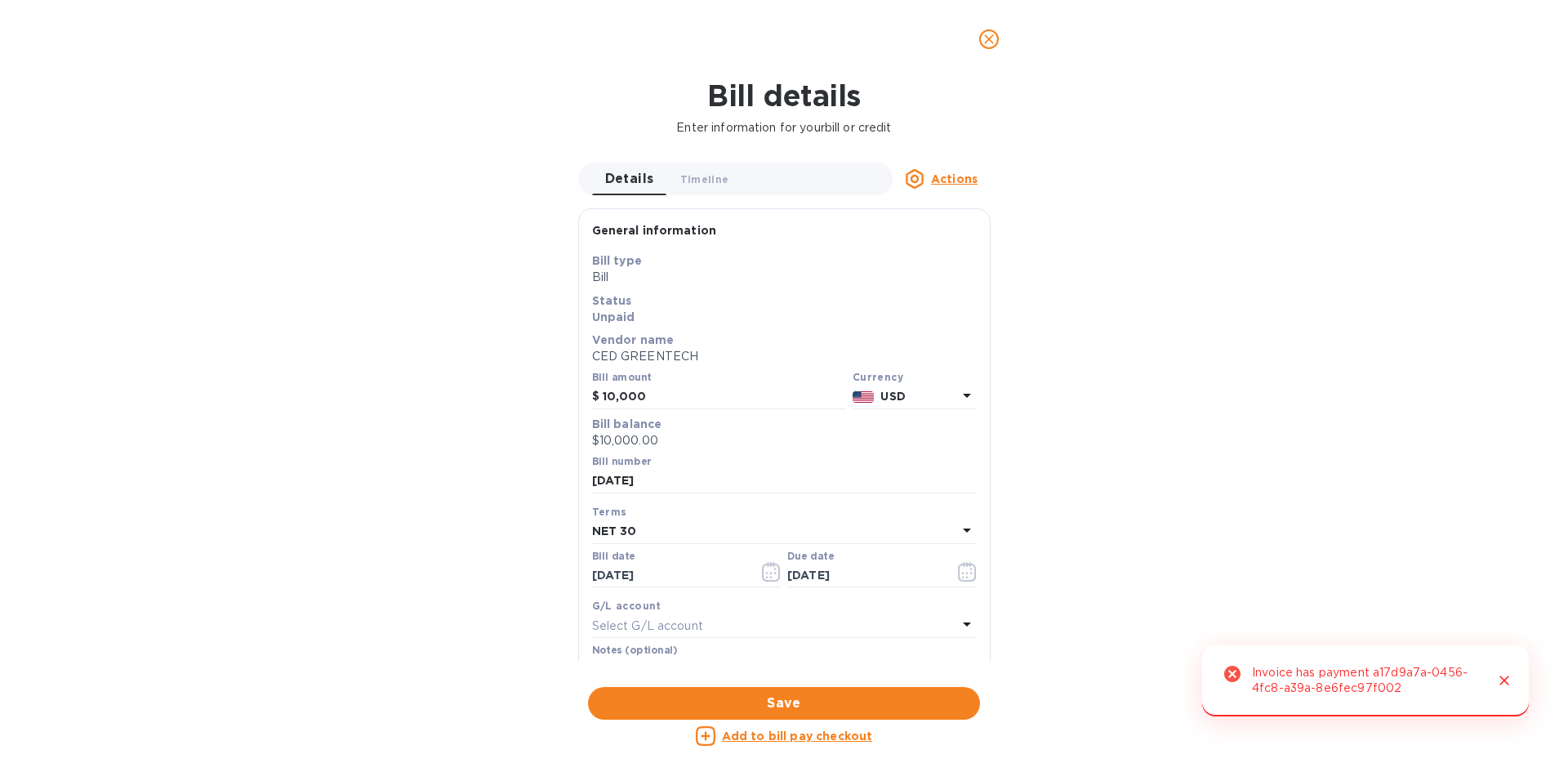
click at [945, 177] on u "Actions" at bounding box center [954, 179] width 47 height 13
click at [968, 230] on div "Mark as paid" at bounding box center [975, 243] width 79 height 26
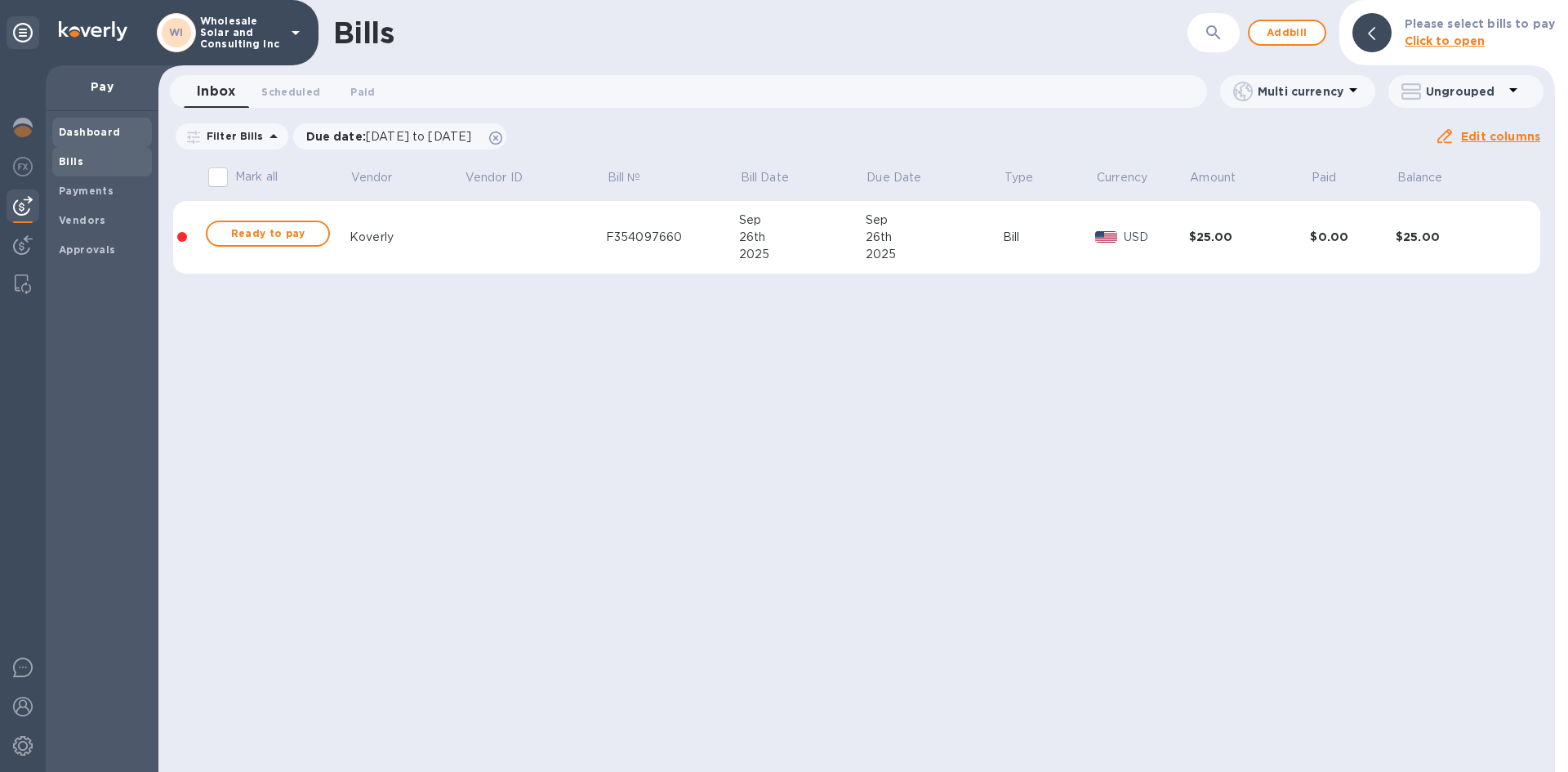
click at [111, 132] on b "Dashboard" at bounding box center [90, 132] width 62 height 12
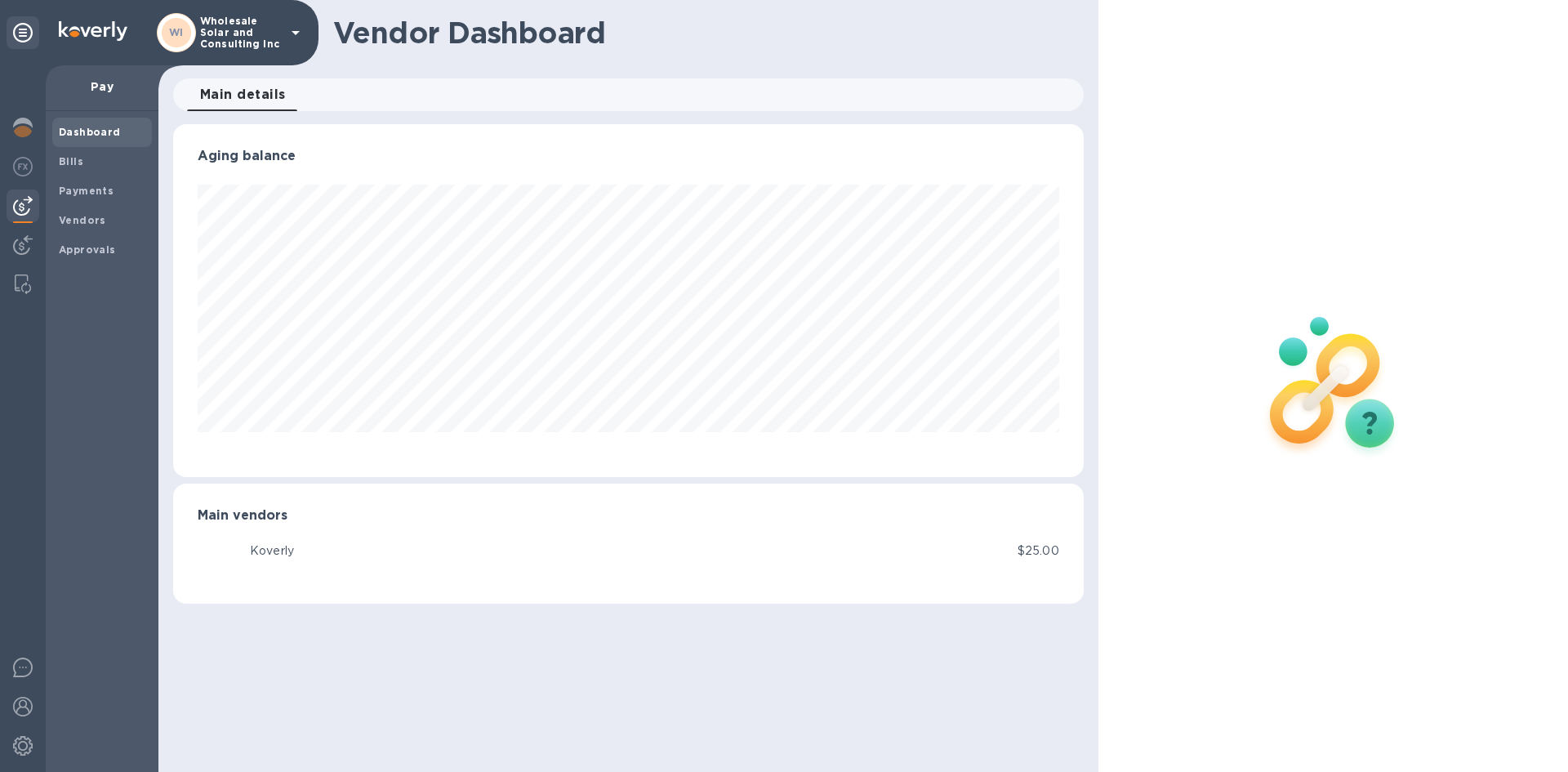
scroll to position [353, 910]
click at [20, 127] on img at bounding box center [23, 127] width 20 height 20
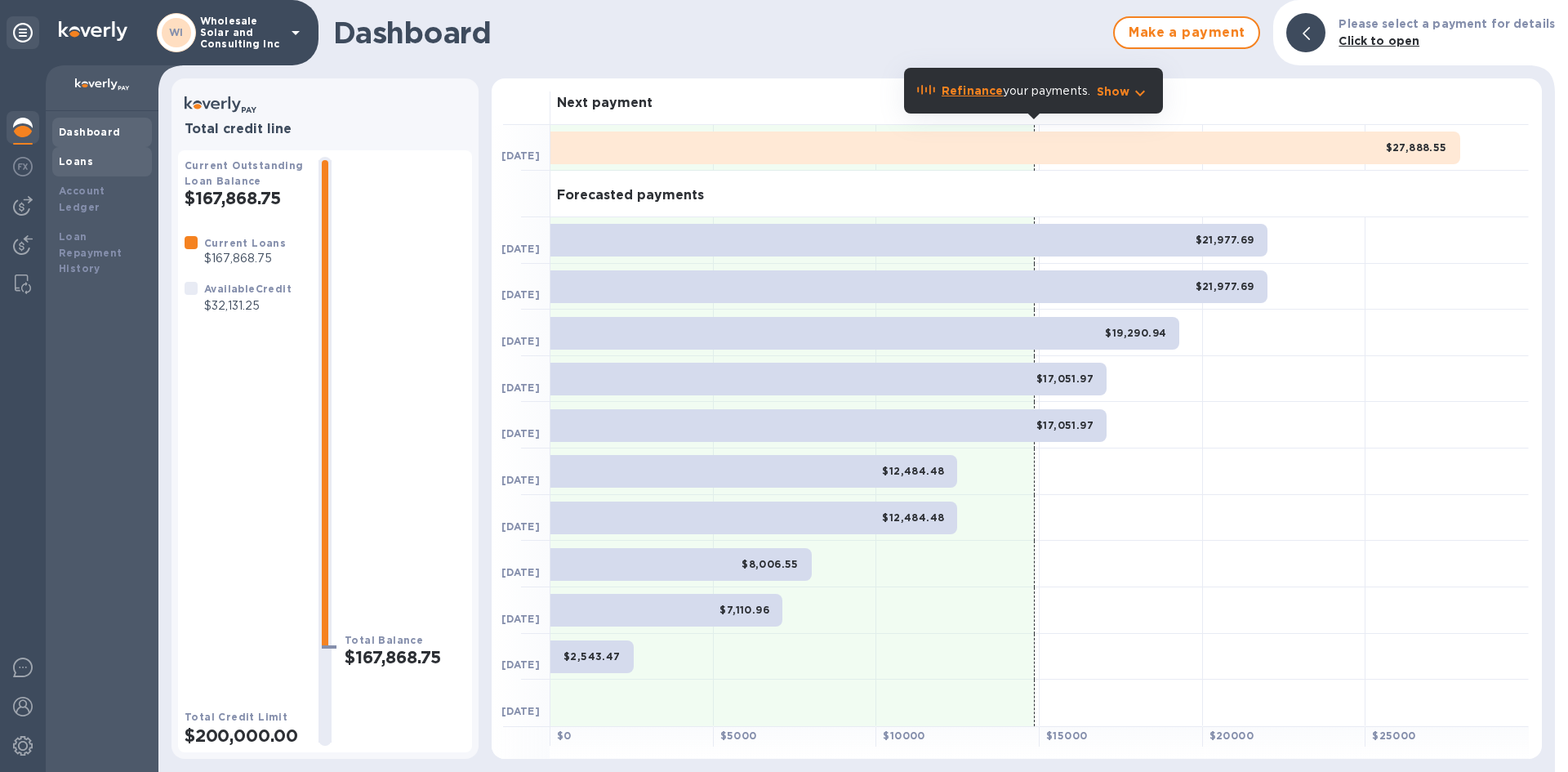
click at [118, 161] on div "Loans" at bounding box center [102, 162] width 87 height 16
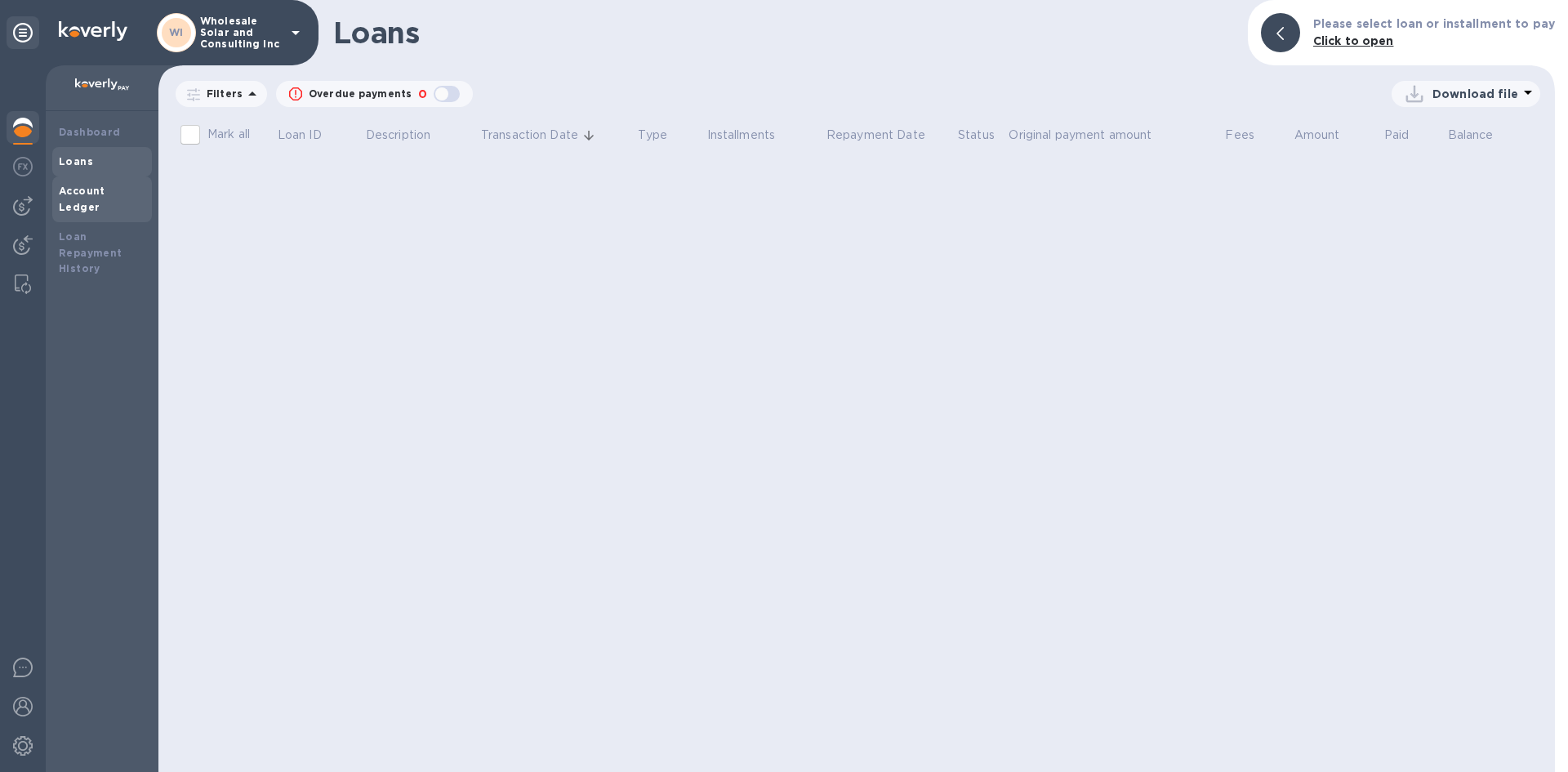
click at [105, 196] on b "Account Ledger" at bounding box center [82, 199] width 47 height 29
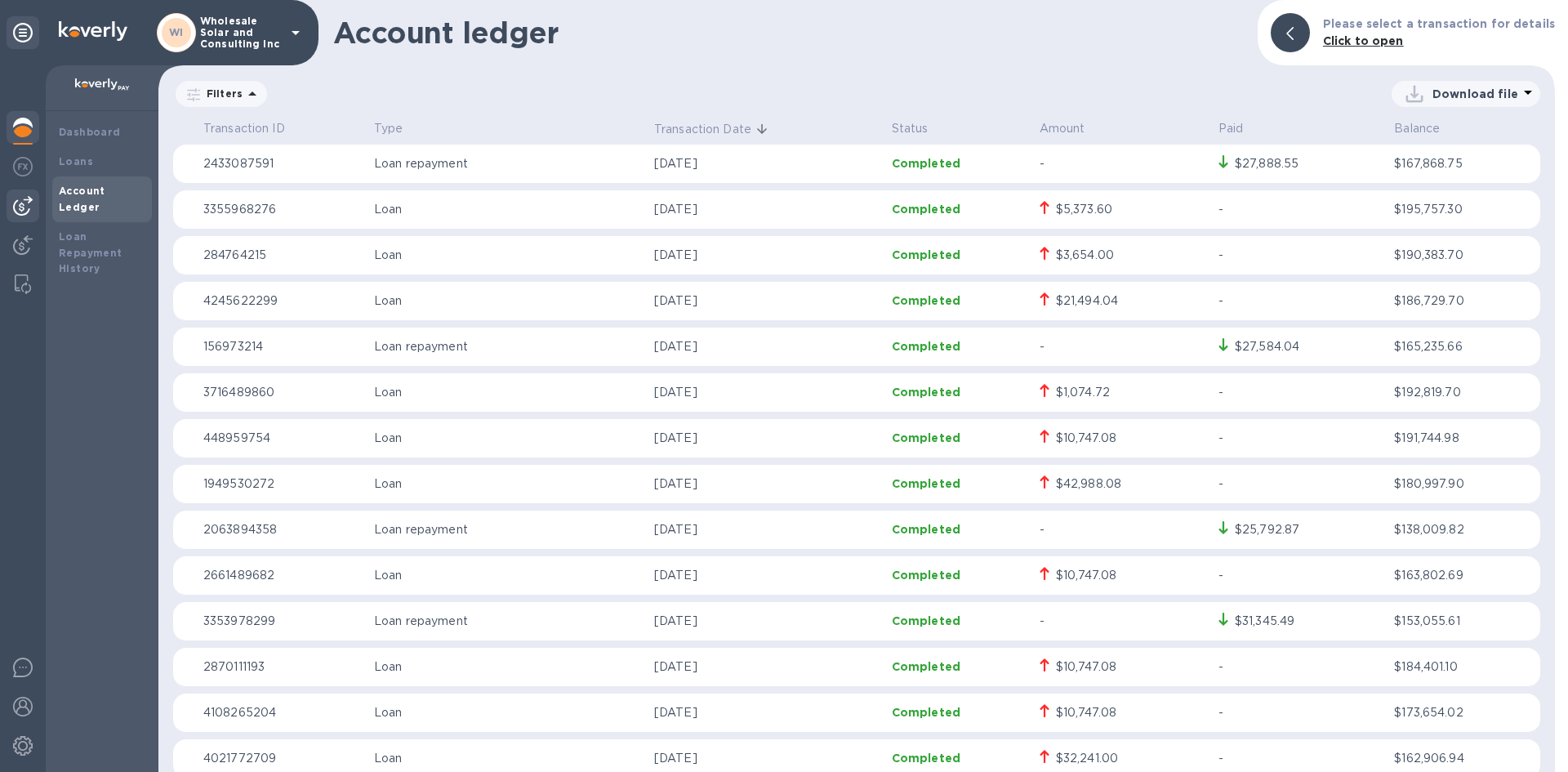
click at [29, 197] on img at bounding box center [23, 206] width 20 height 20
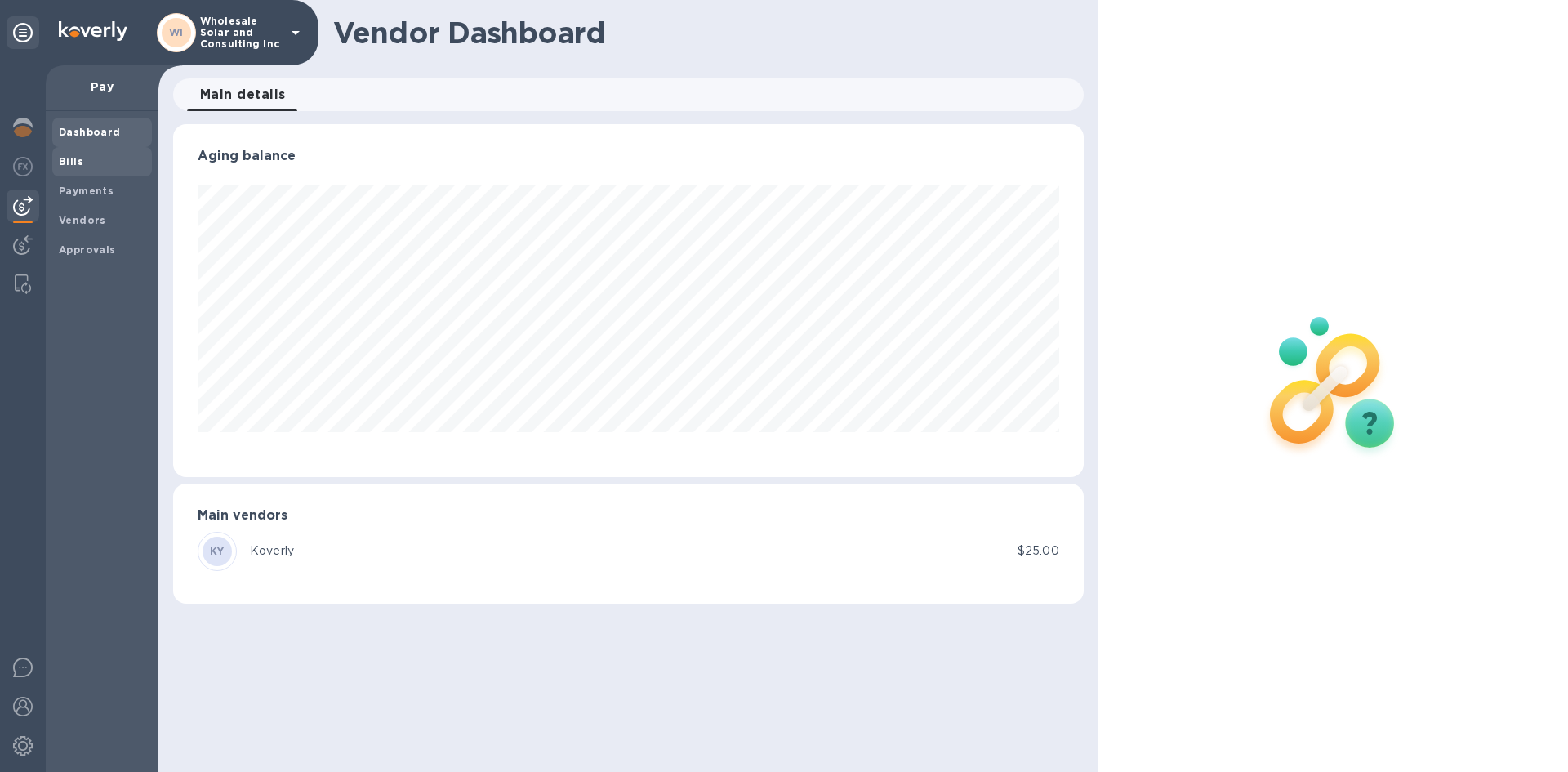
click at [104, 154] on span "Bills" at bounding box center [102, 162] width 87 height 16
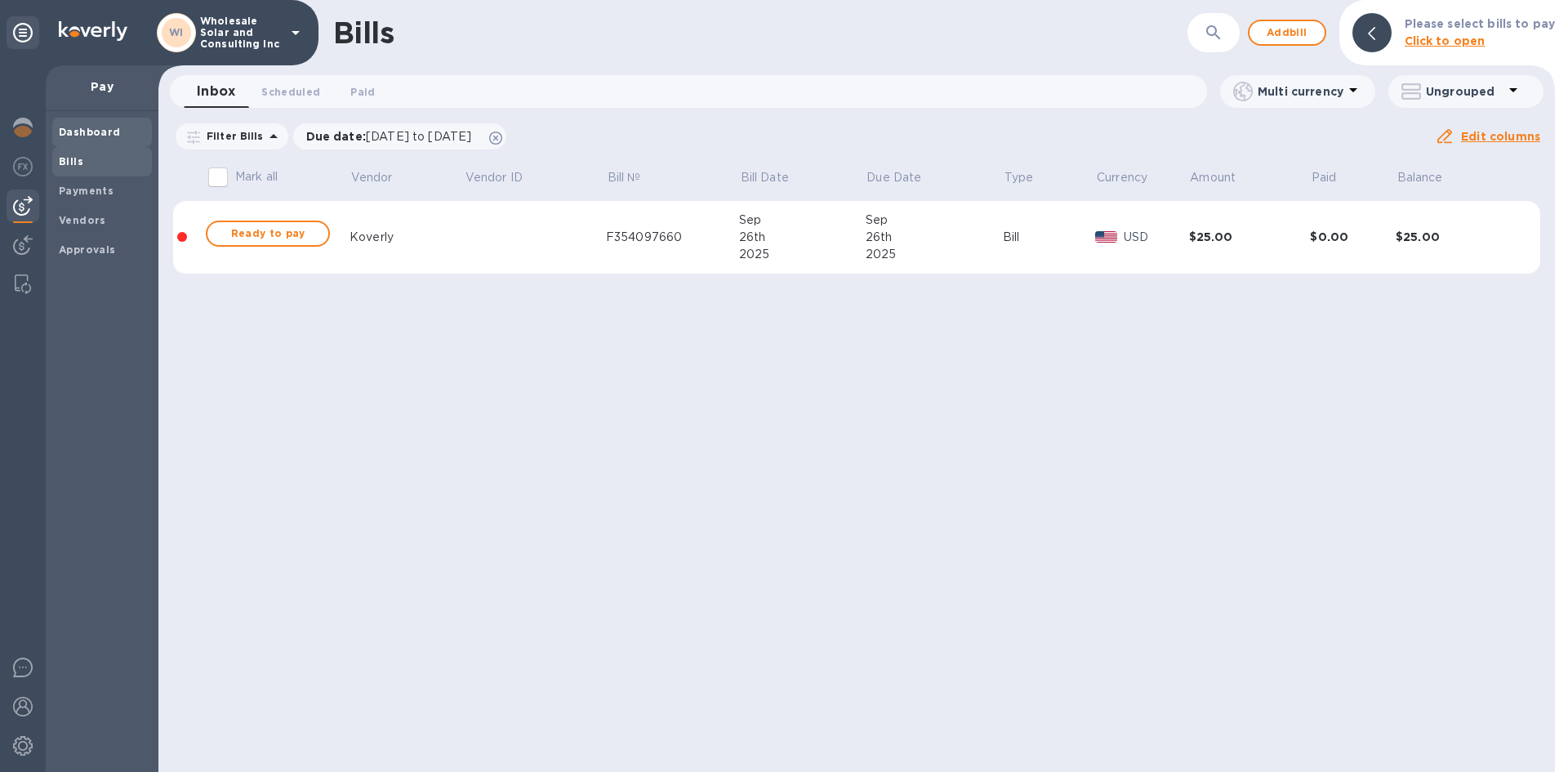
click at [92, 134] on b "Dashboard" at bounding box center [90, 132] width 62 height 12
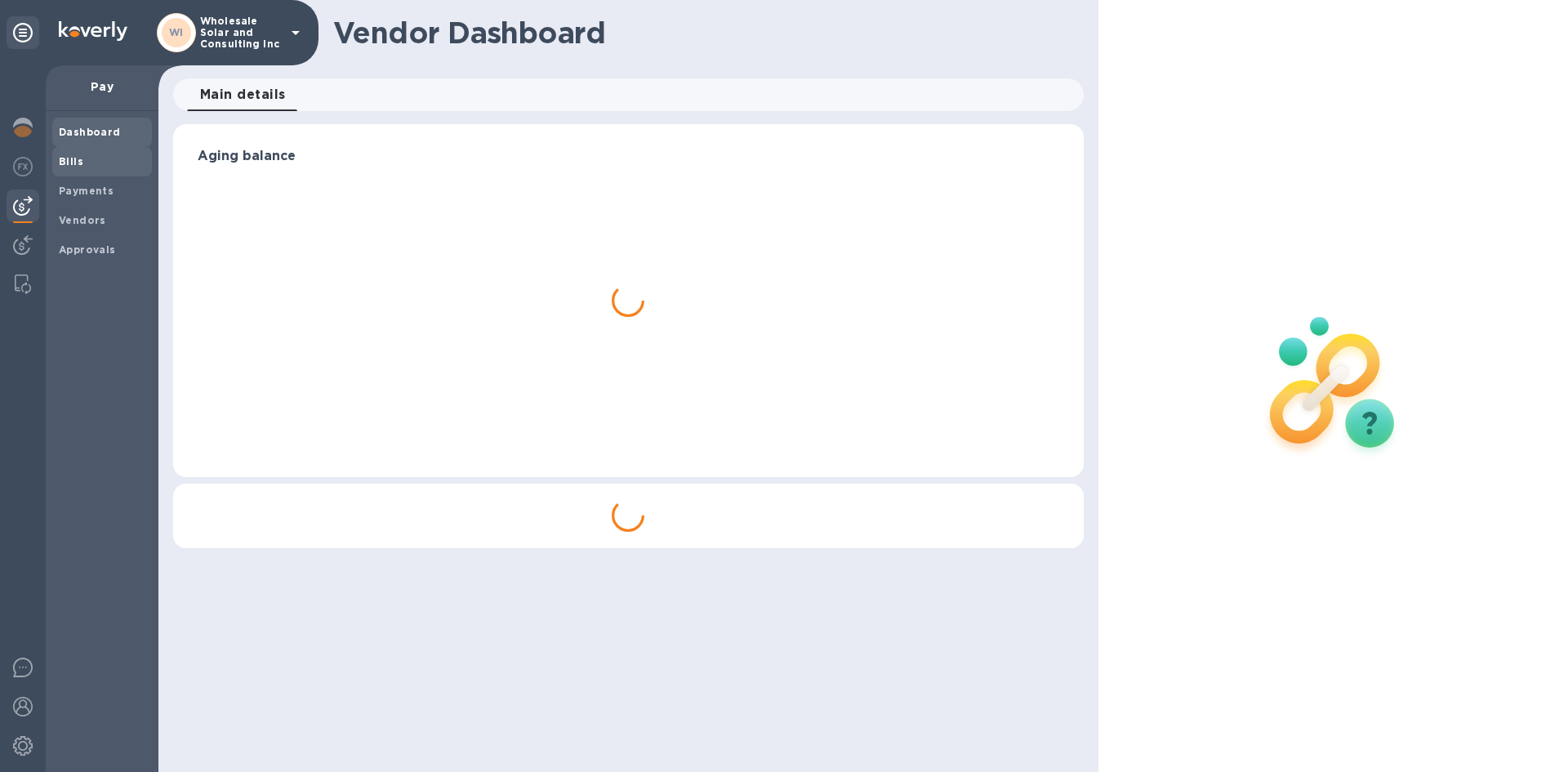
click at [74, 165] on b "Bills" at bounding box center [71, 161] width 25 height 12
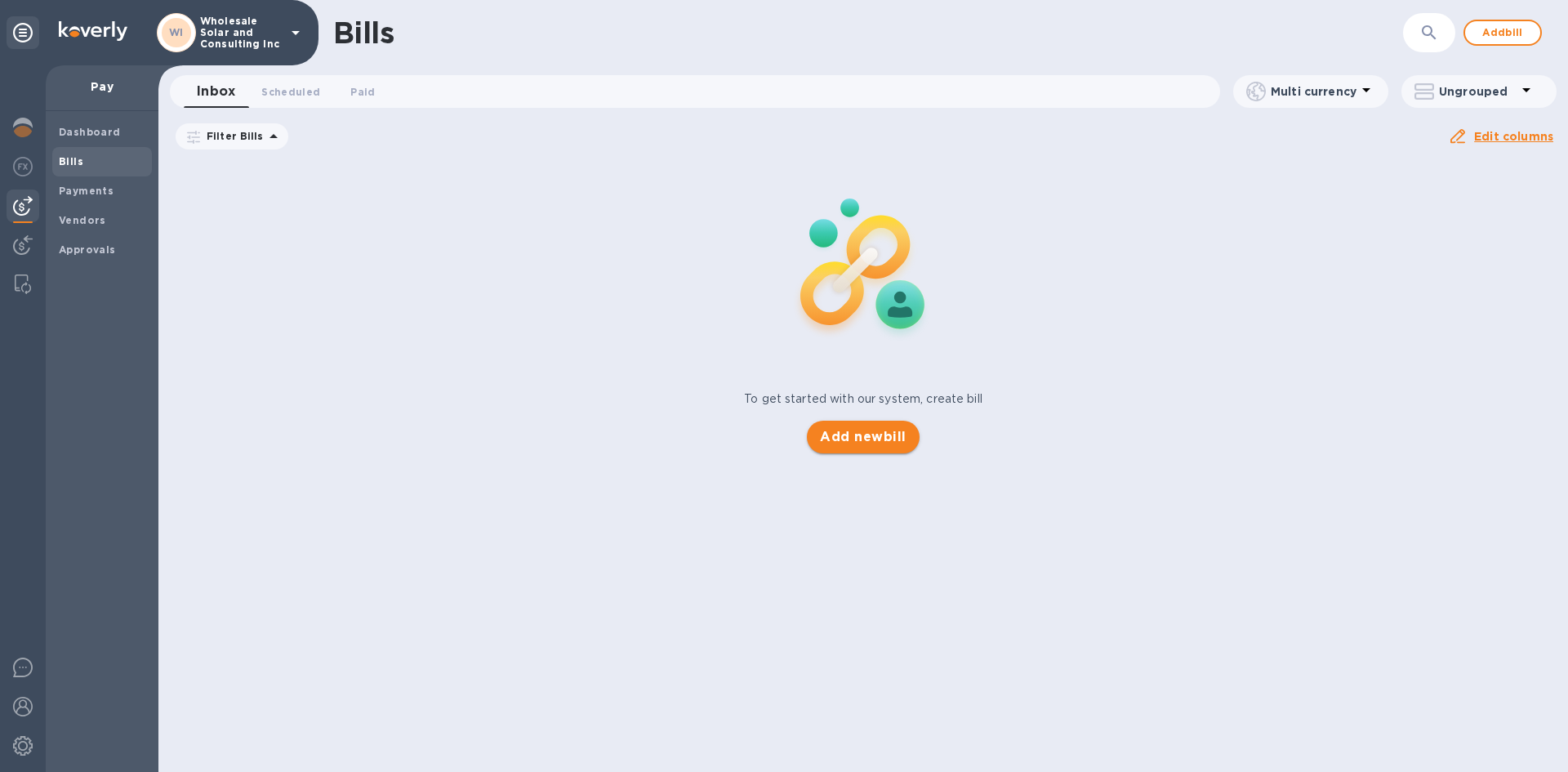
click at [827, 425] on button "Add new bill" at bounding box center [863, 437] width 112 height 33
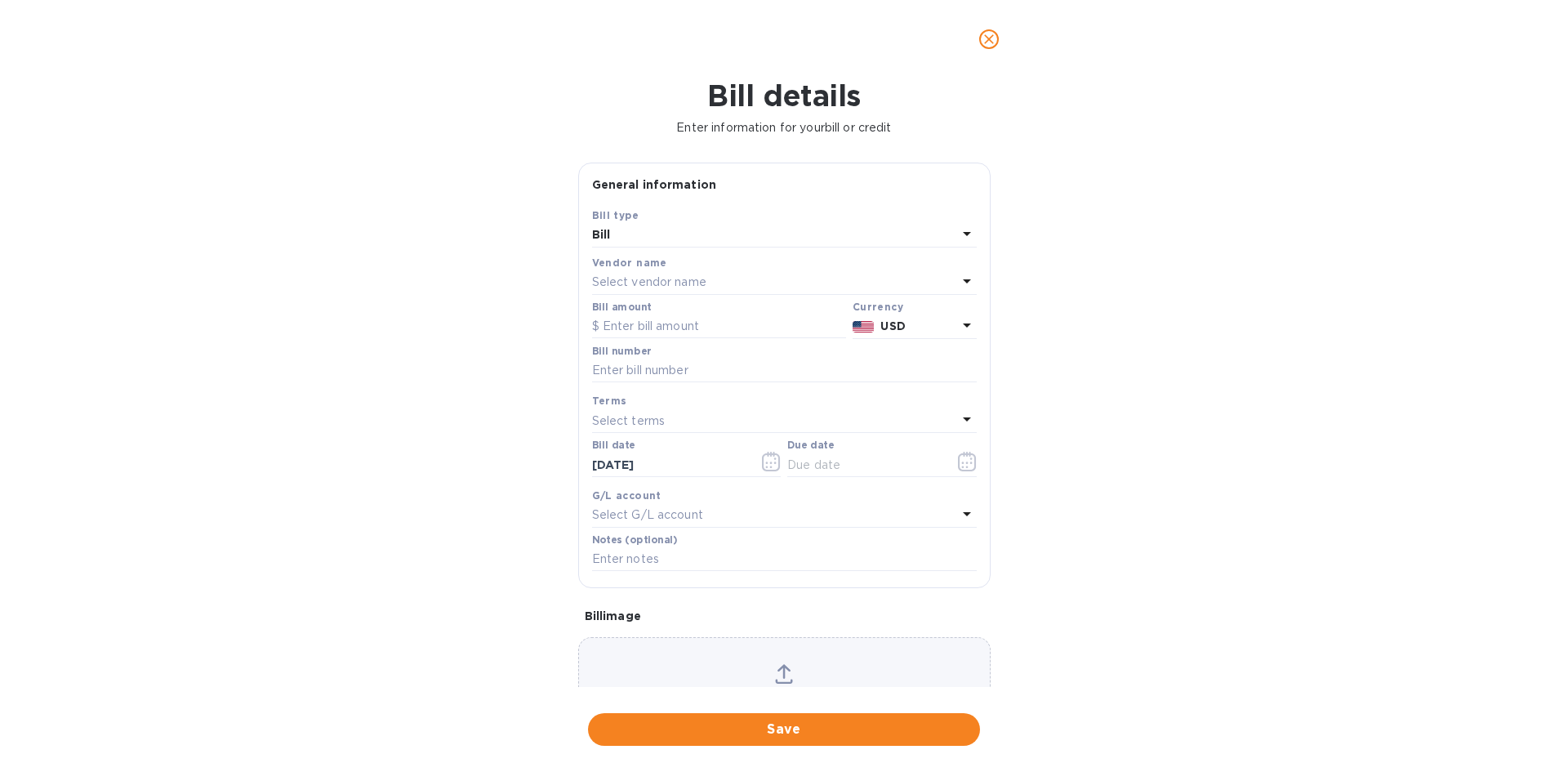
click at [672, 220] on div "Bill type" at bounding box center [784, 215] width 385 height 17
click at [672, 266] on div "Vendor name" at bounding box center [784, 262] width 385 height 17
click at [673, 280] on p "Select vendor name" at bounding box center [650, 282] width 114 height 17
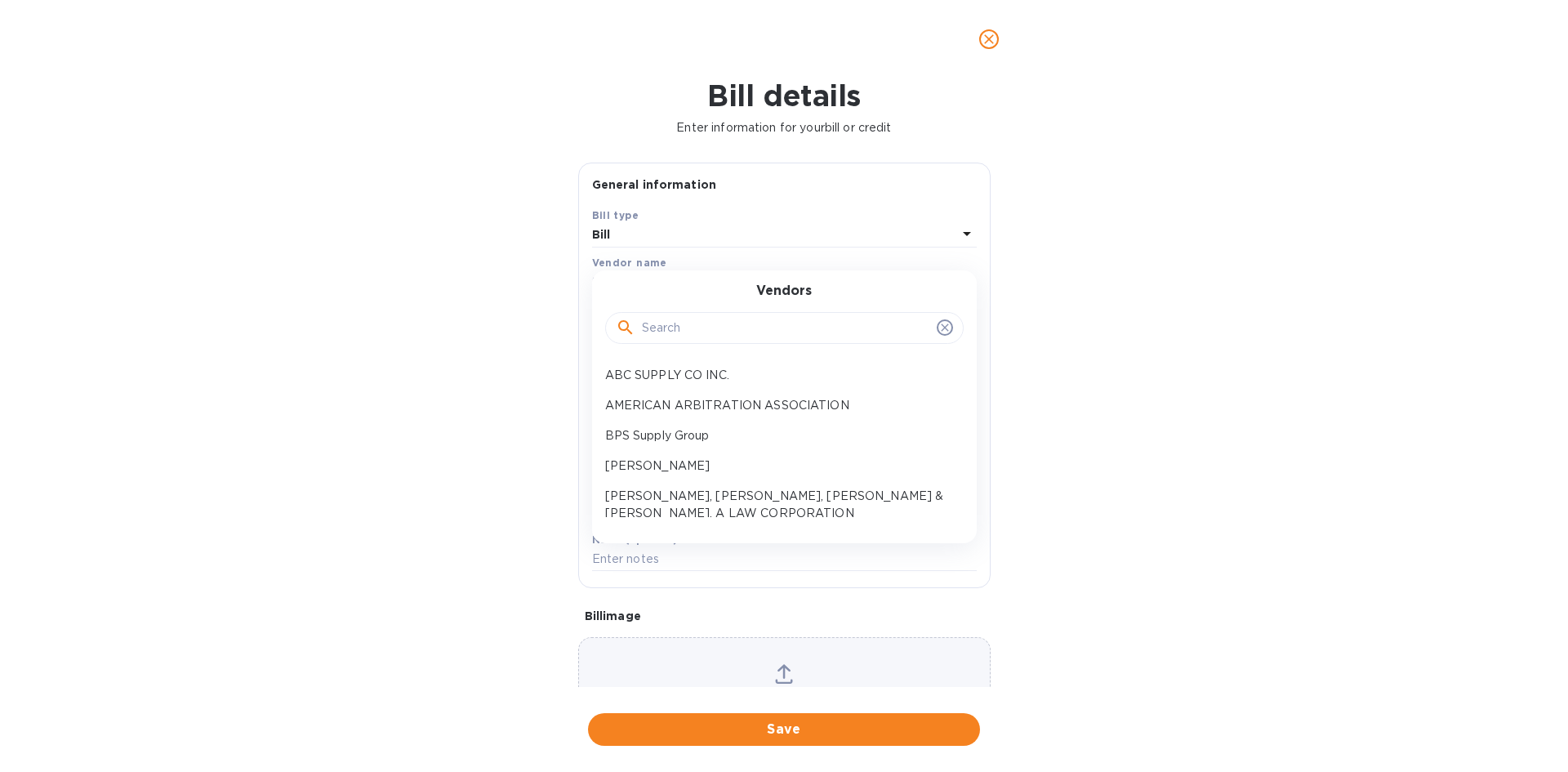
click at [694, 316] on input "text" at bounding box center [786, 328] width 288 height 25
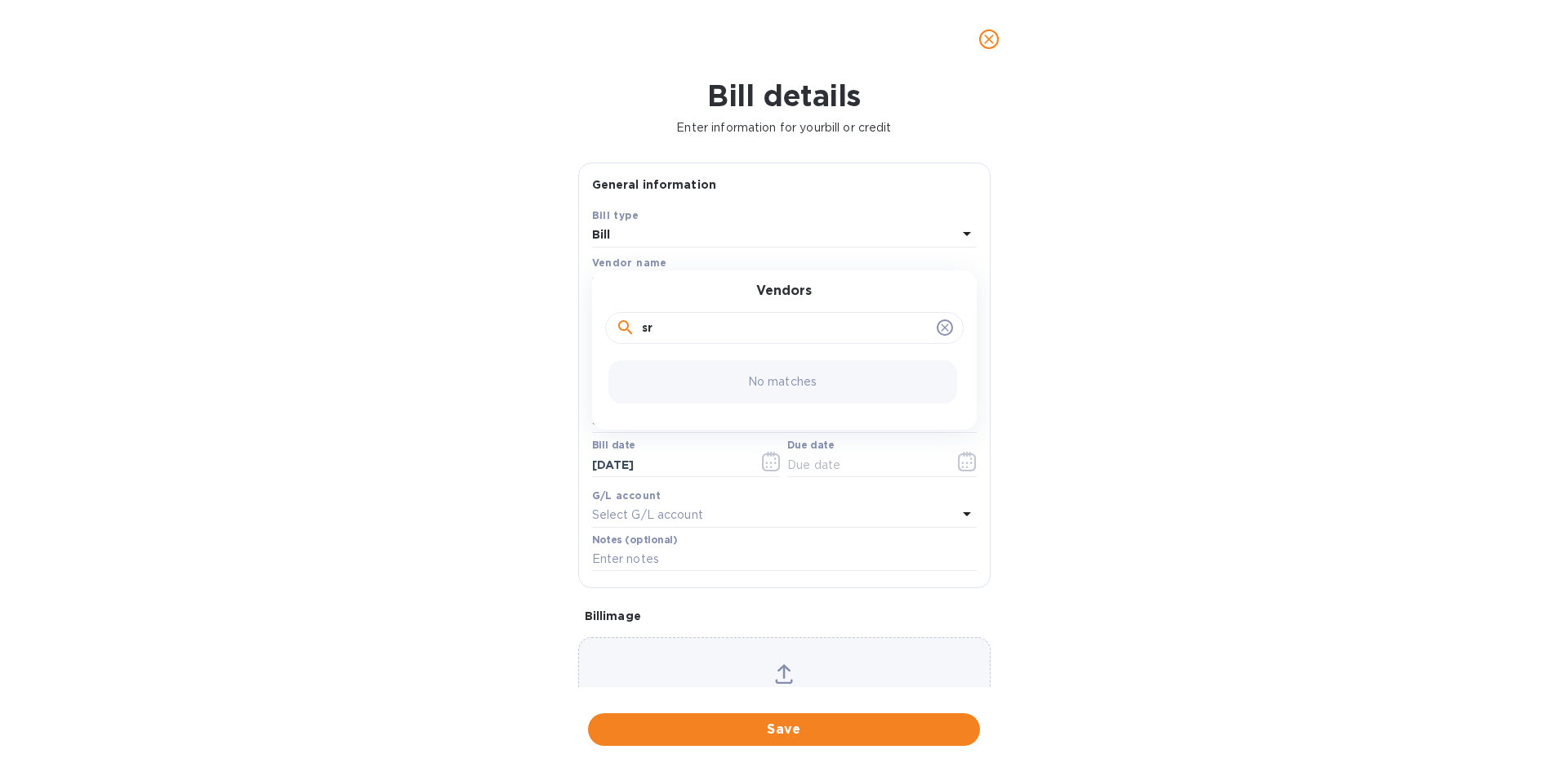
type input "s"
type input "roo"
click at [709, 383] on p "ROOFLINE SUPPLY AND DELIVERY" at bounding box center [778, 375] width 346 height 17
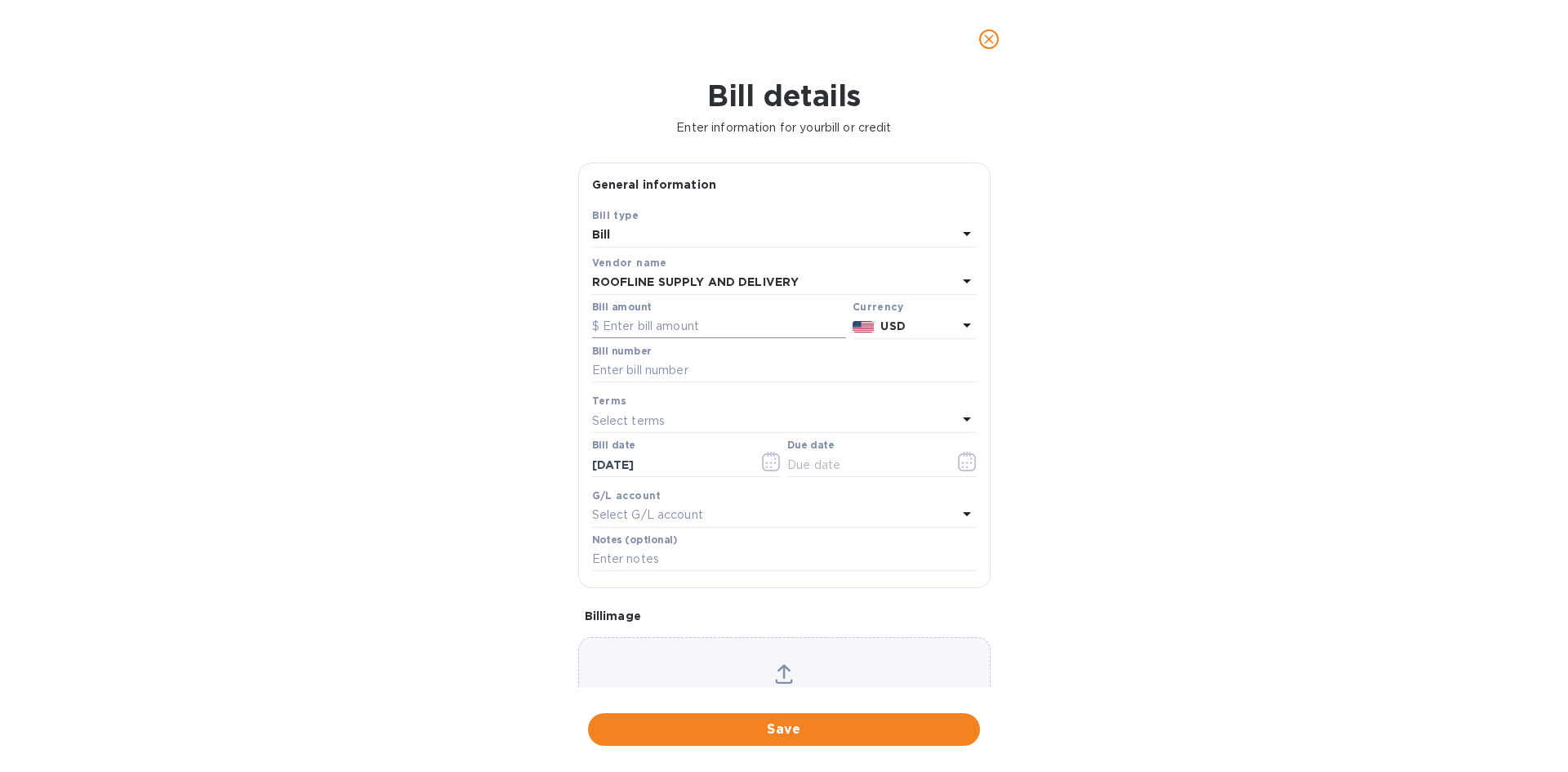
click at [651, 331] on input "text" at bounding box center [719, 327] width 254 height 25
type input "7,200"
click at [675, 375] on input "text" at bounding box center [784, 371] width 385 height 25
type input "10-2-25"
click at [963, 464] on icon "button" at bounding box center [967, 462] width 19 height 20
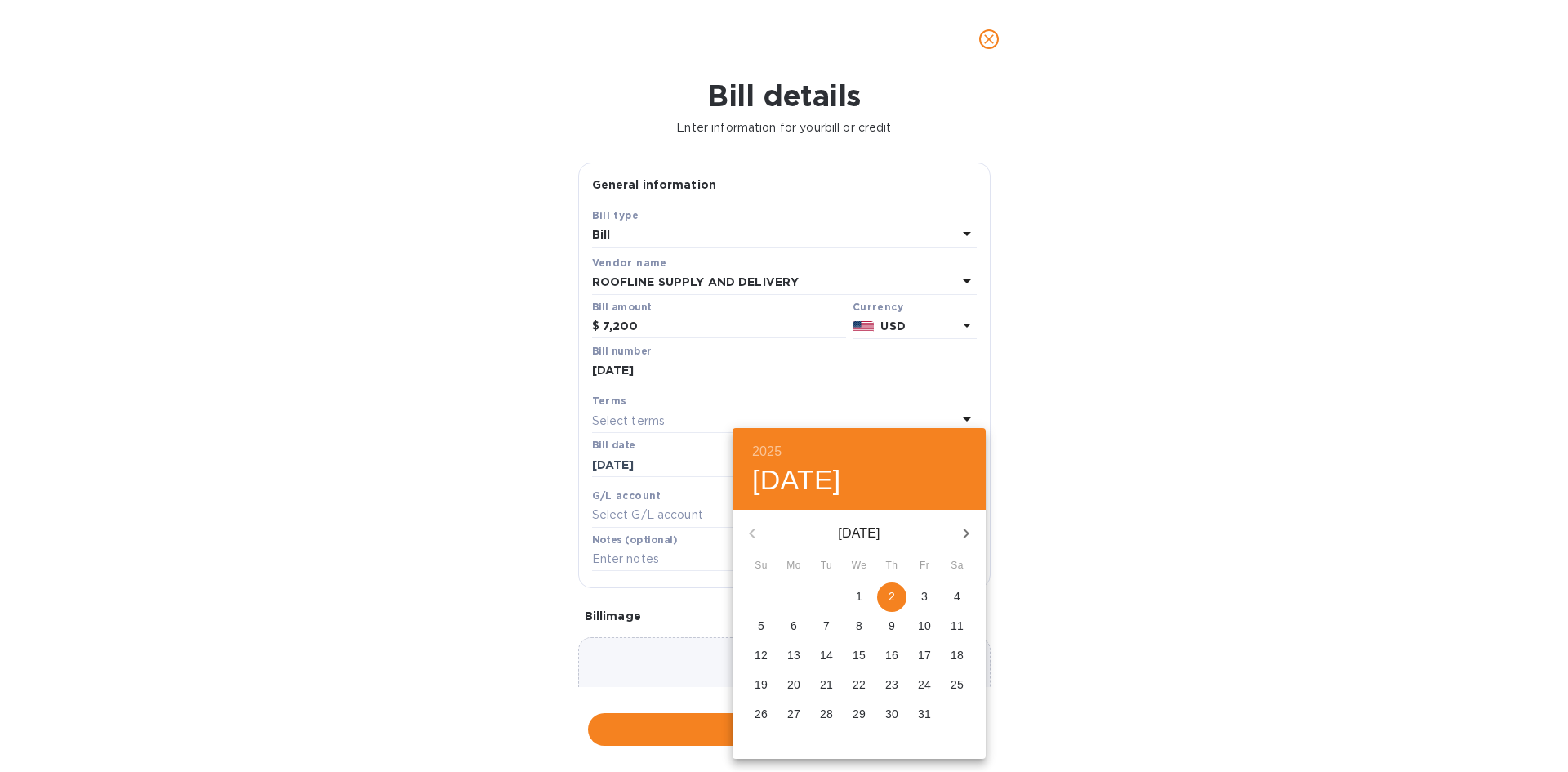
click at [893, 596] on p "2" at bounding box center [892, 596] width 7 height 16
type input "10/02/2025"
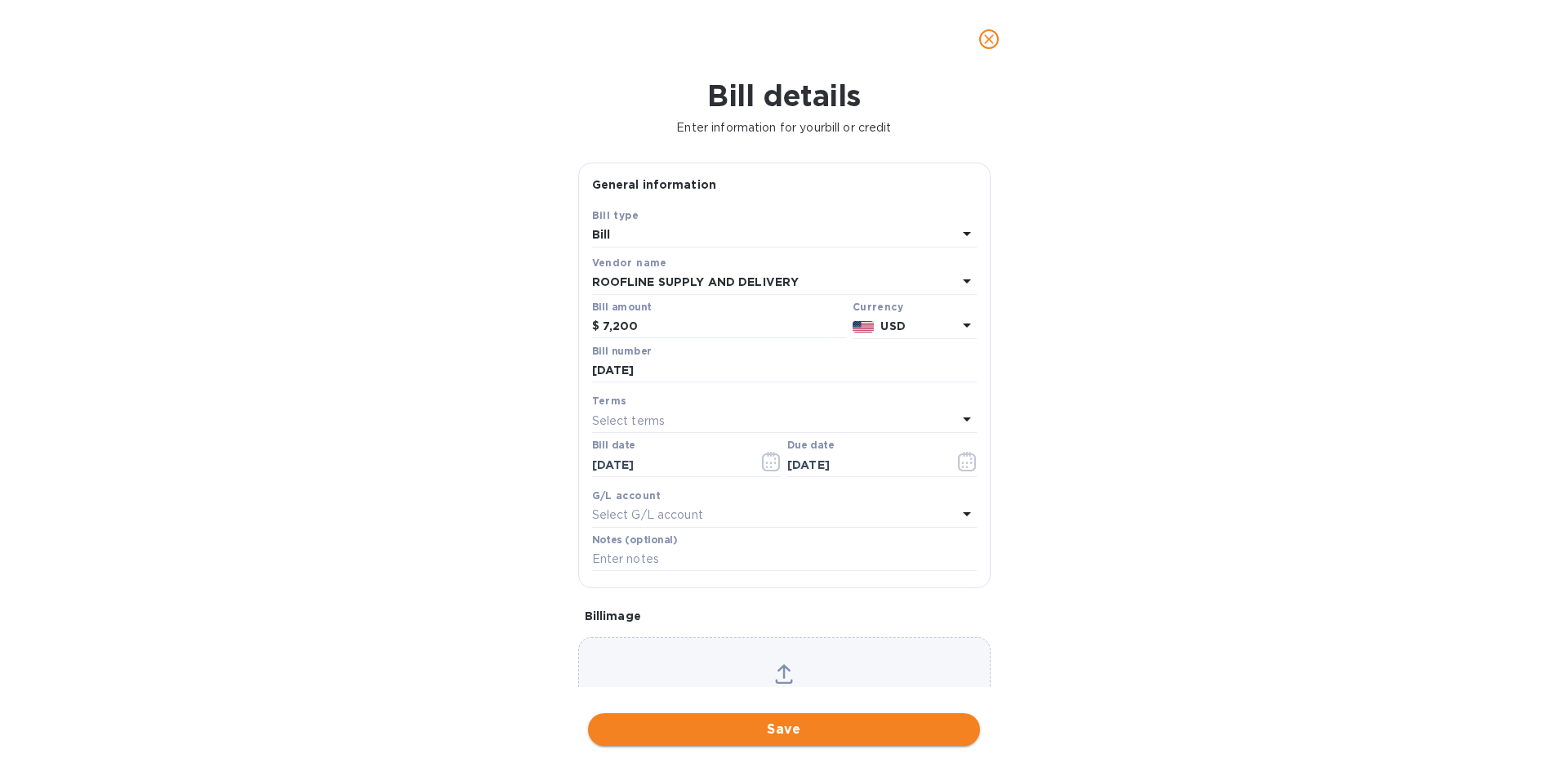
click at [801, 736] on span "Save" at bounding box center [784, 730] width 366 height 20
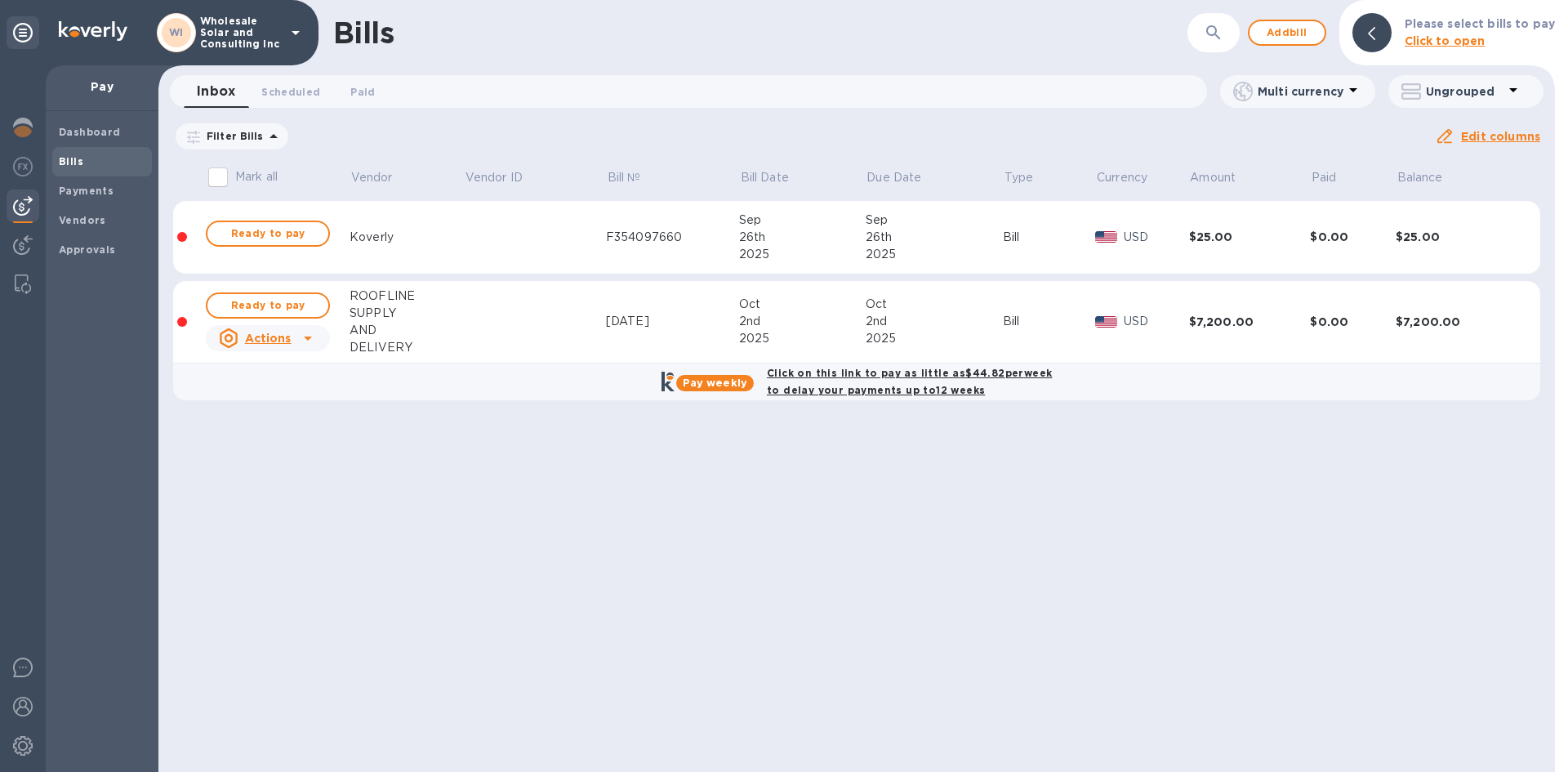
click at [821, 388] on b "Click on this link to pay as little as $44.82 per week to delay your payments u…" at bounding box center [909, 382] width 285 height 29
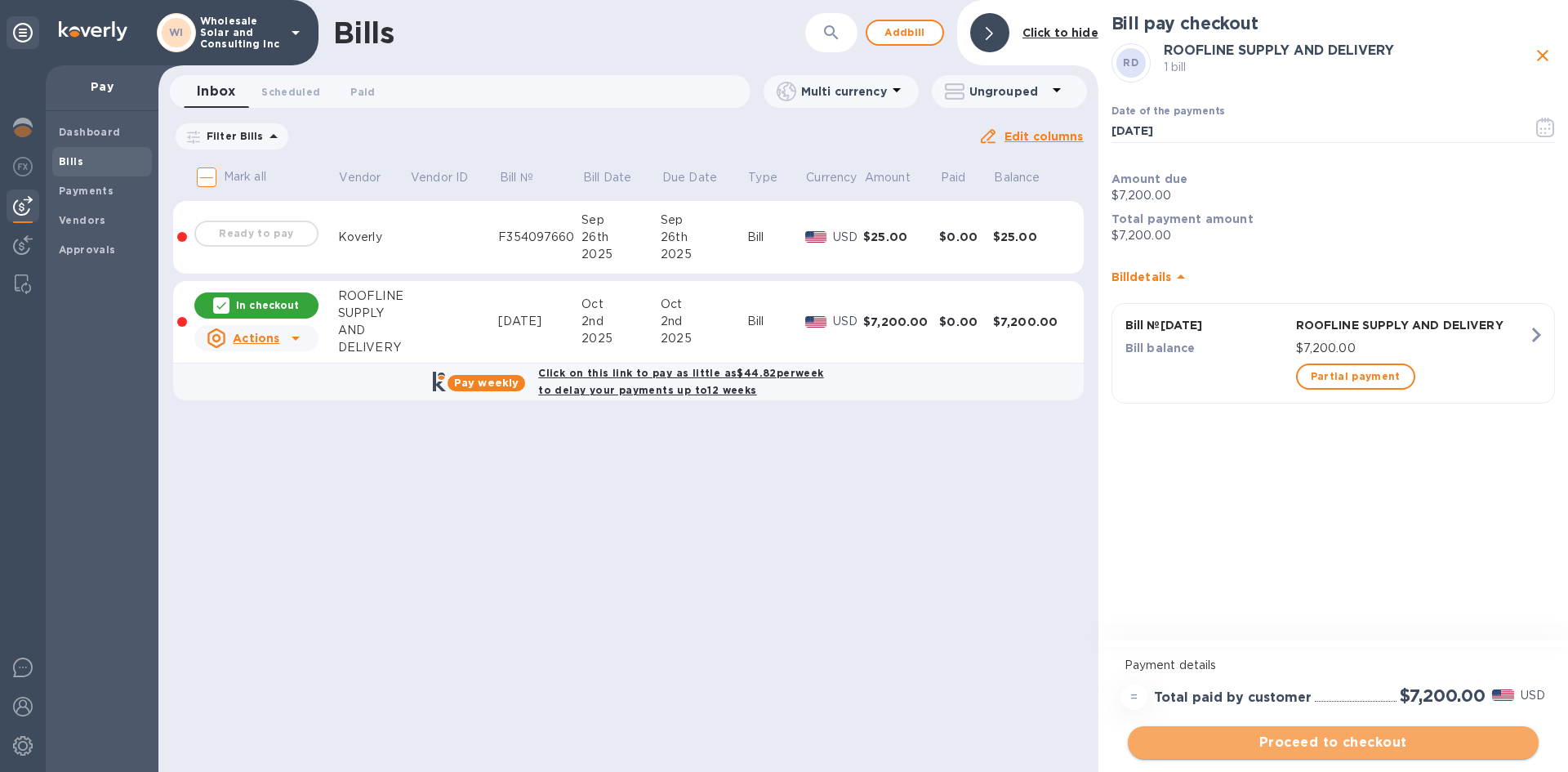
click at [1366, 756] on button "Proceed to checkout" at bounding box center [1333, 743] width 411 height 33
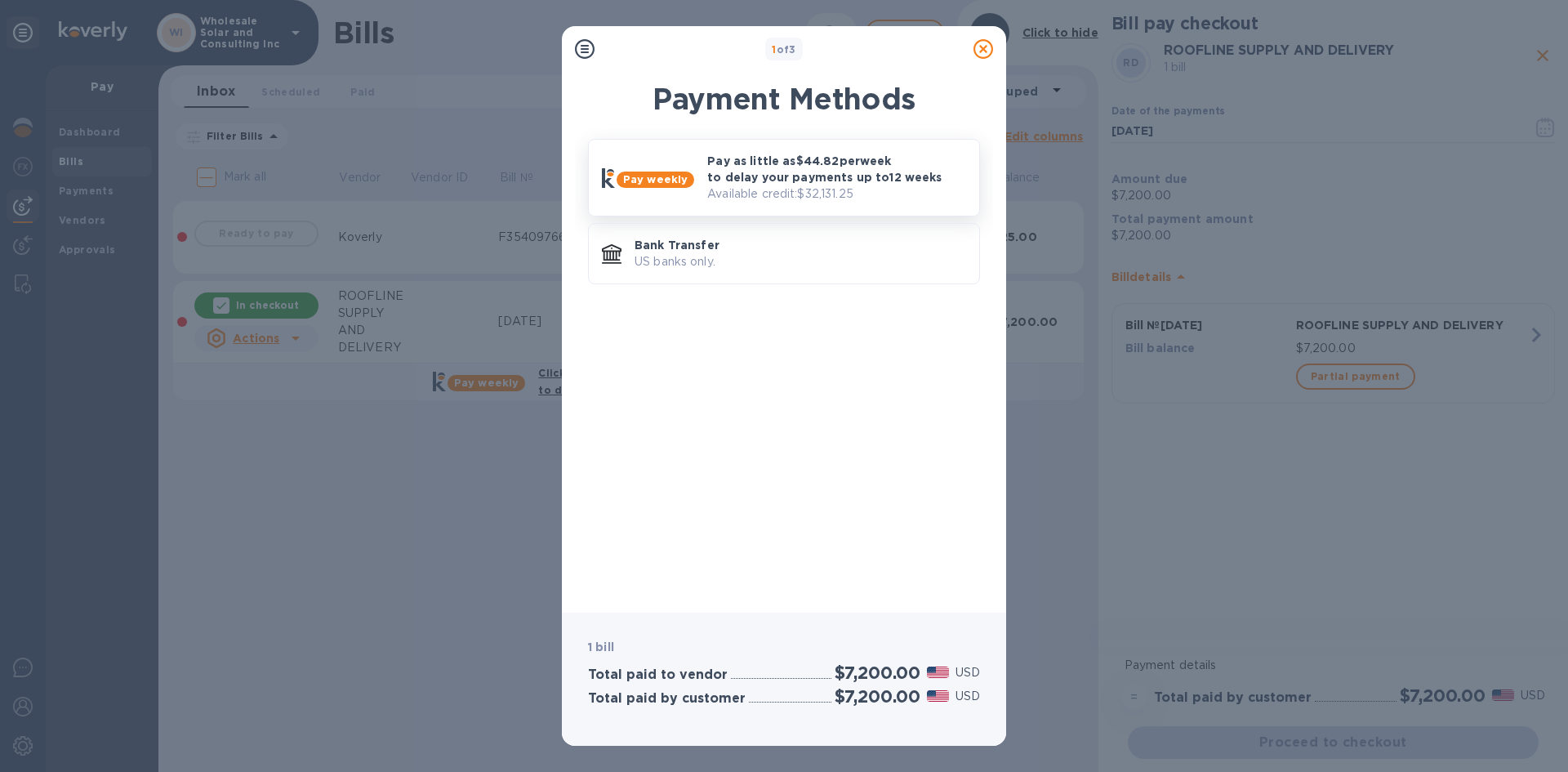
click at [766, 179] on p "Pay as little as $44.82 per week to delay your payments up to 12 weeks" at bounding box center [837, 169] width 259 height 33
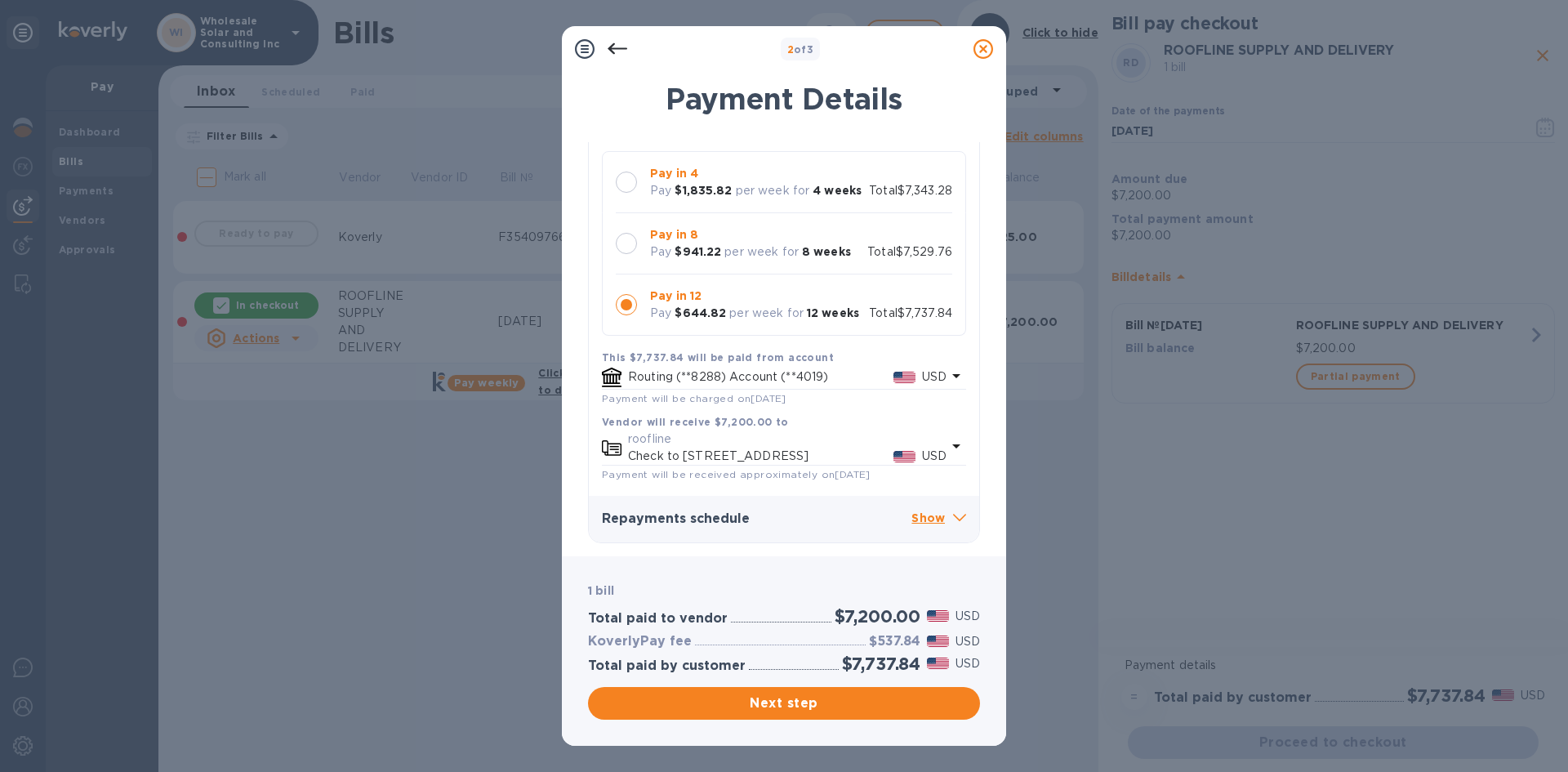
scroll to position [150, 0]
click at [934, 448] on p "USD" at bounding box center [935, 456] width 25 height 17
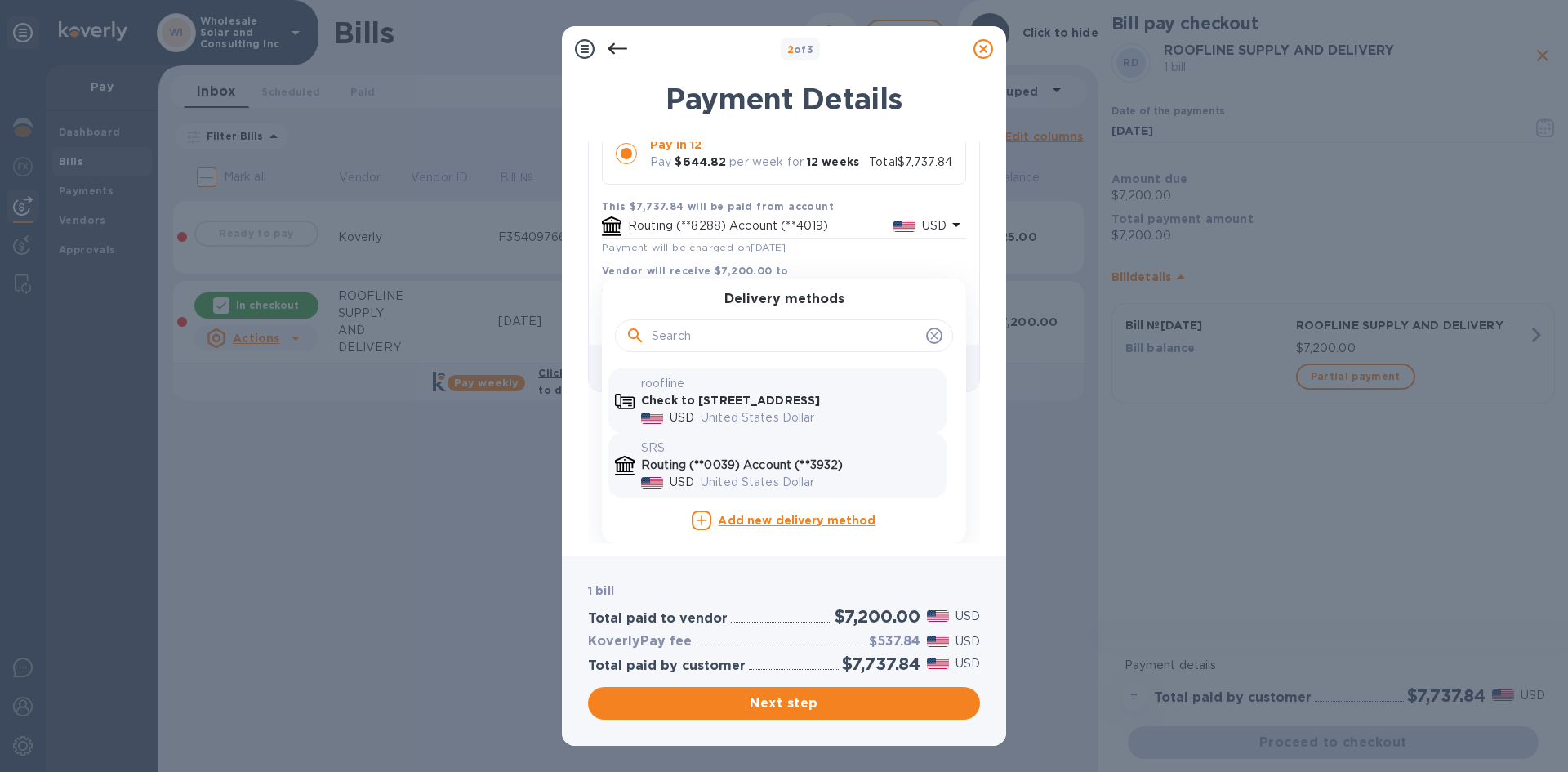
click at [797, 457] on p "Routing (**0039) Account (**3932)" at bounding box center [791, 465] width 299 height 17
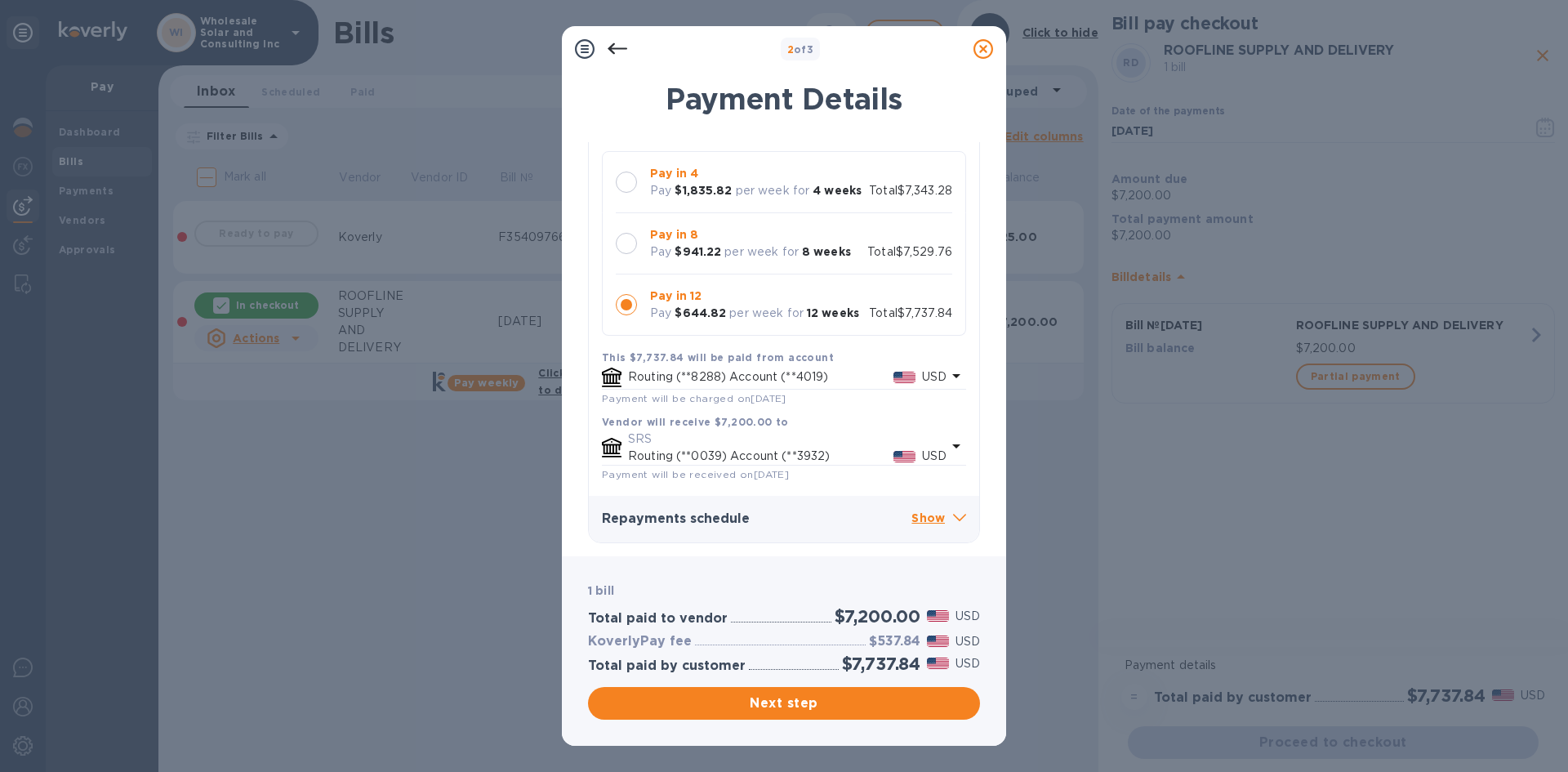
scroll to position [136, 0]
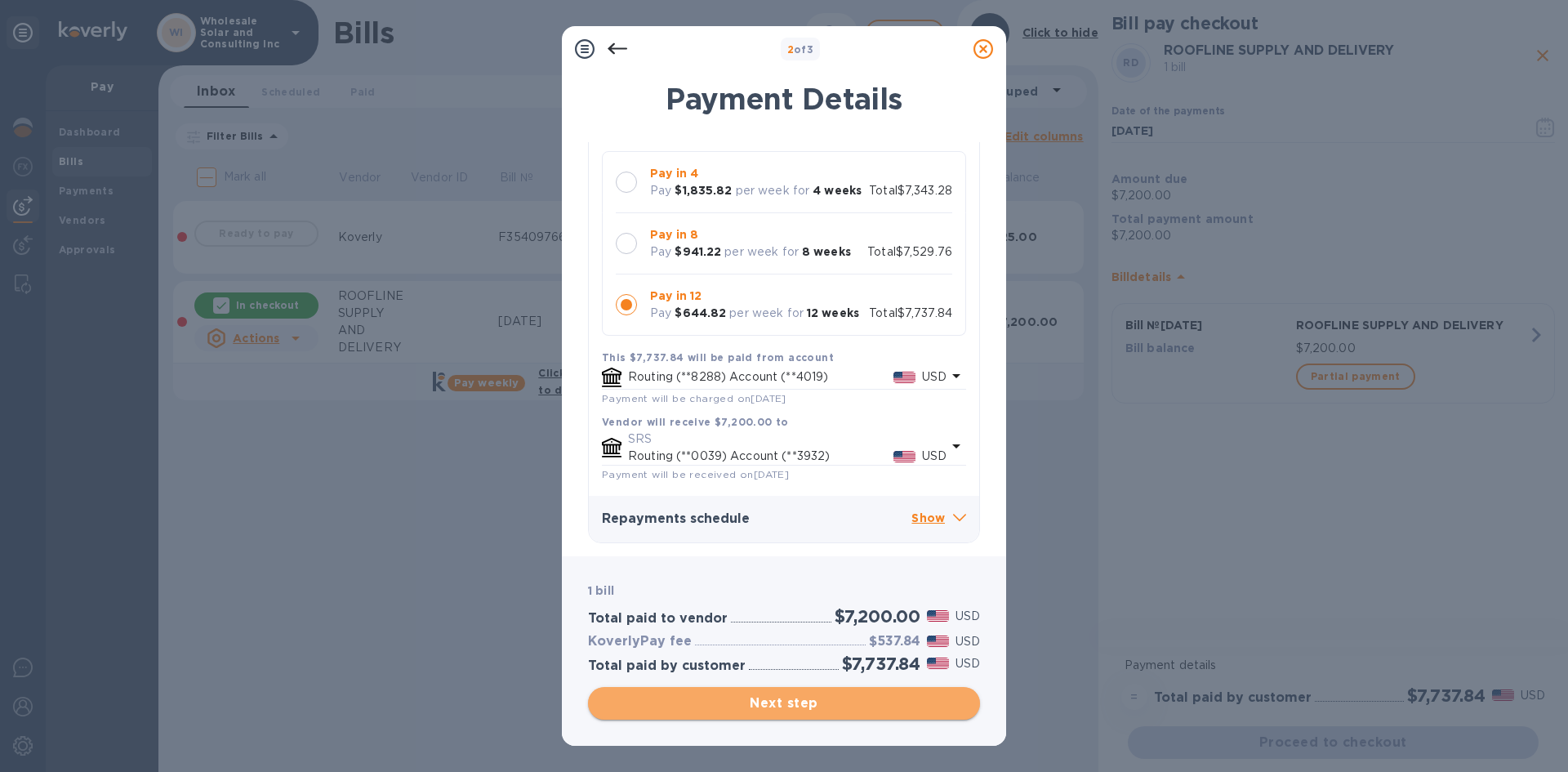
click at [869, 699] on span "Next step" at bounding box center [784, 703] width 366 height 20
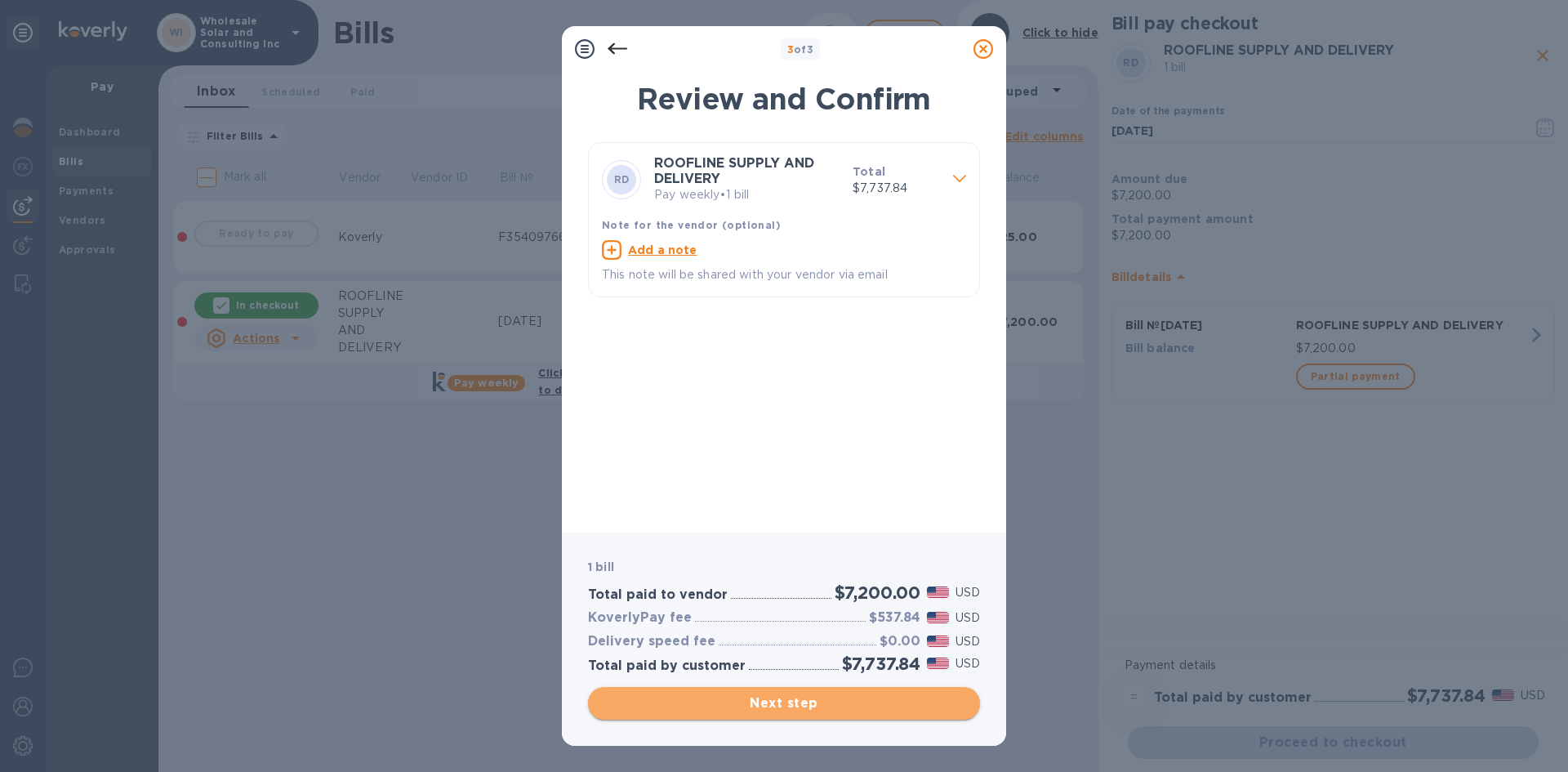
click at [825, 708] on span "Next step" at bounding box center [784, 703] width 366 height 20
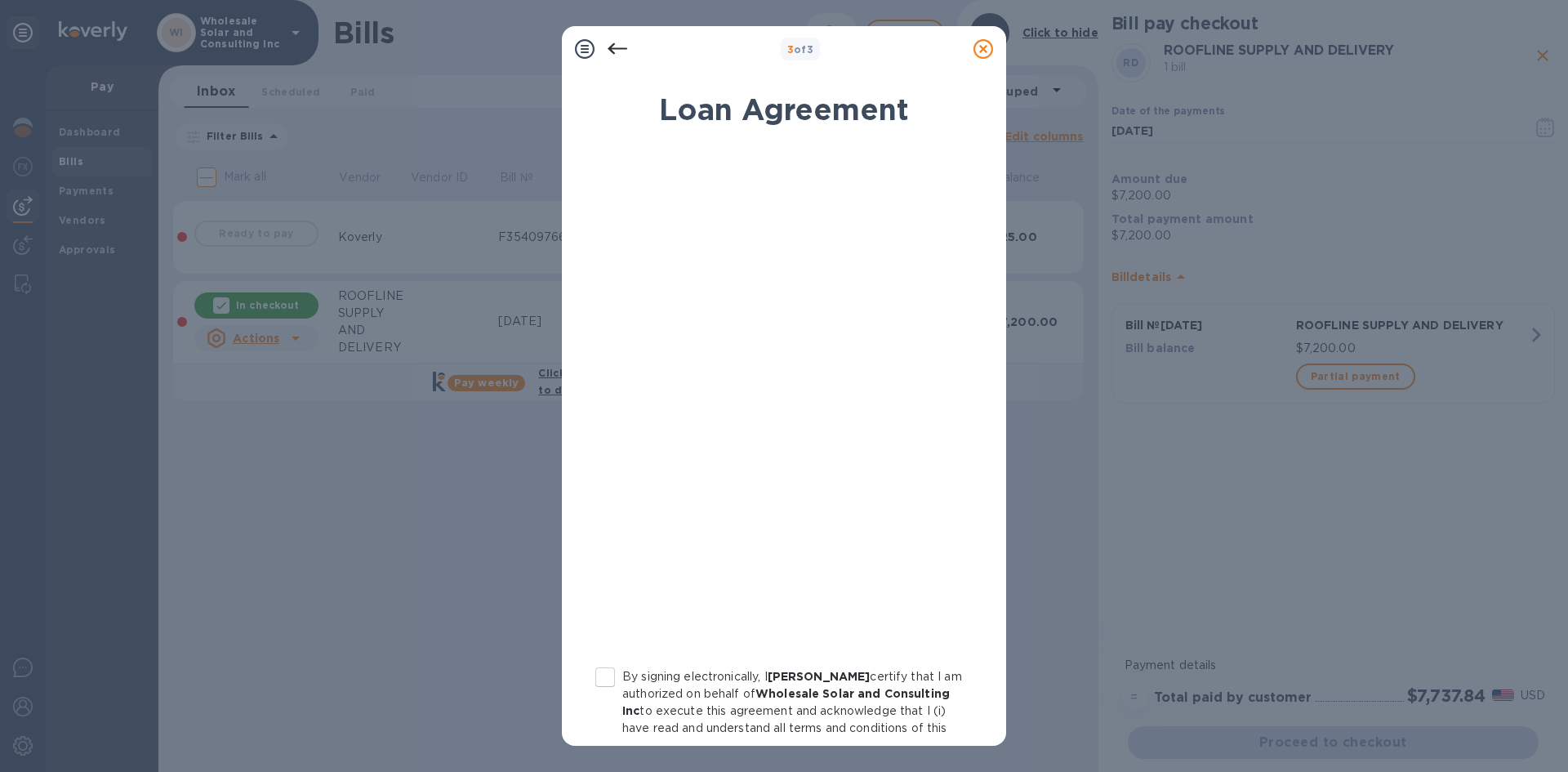
scroll to position [158, 0]
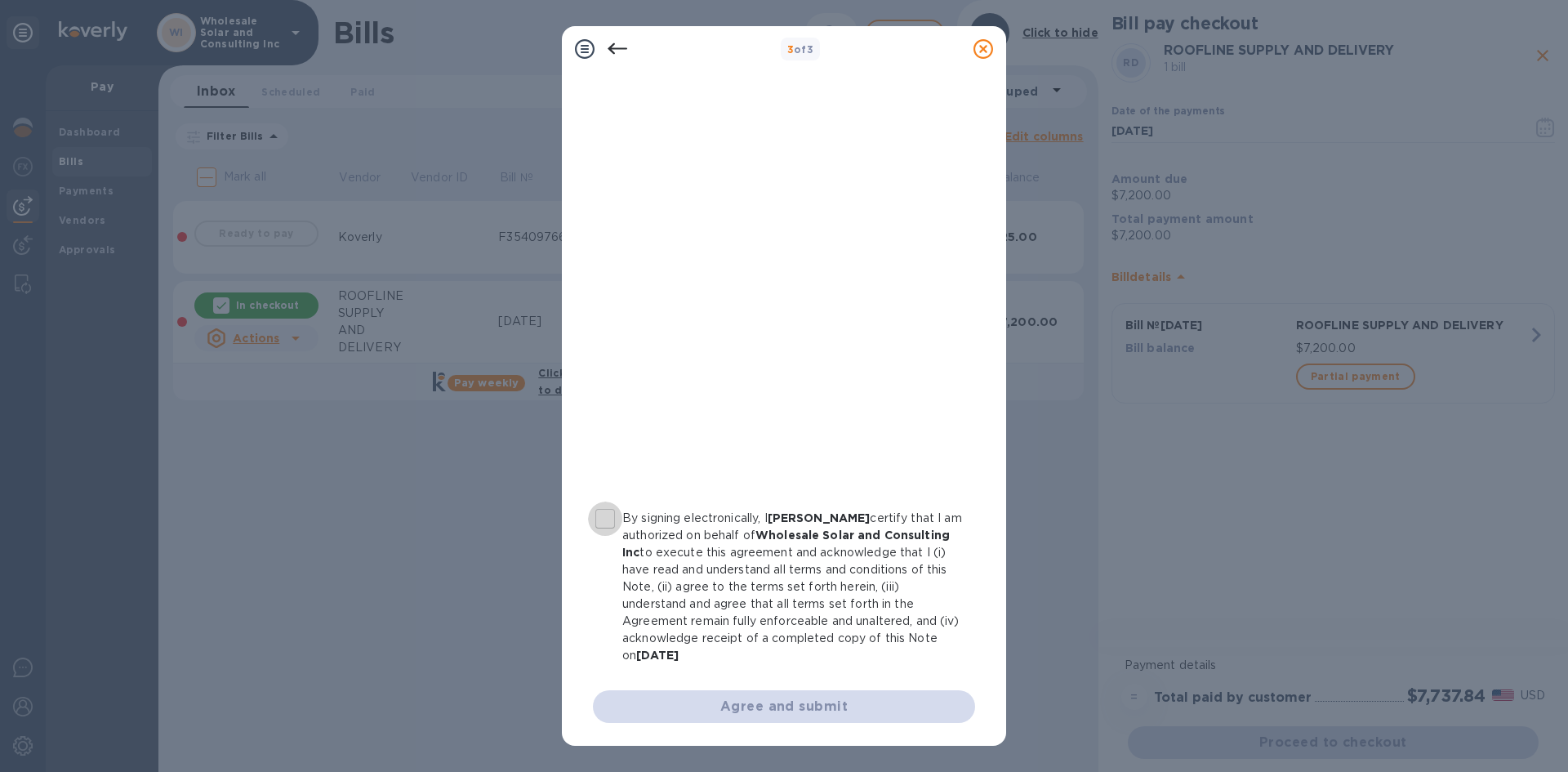
click at [610, 520] on input "By signing electronically, I cody perales certify that I am authorized on behal…" at bounding box center [605, 519] width 34 height 34
checkbox input "true"
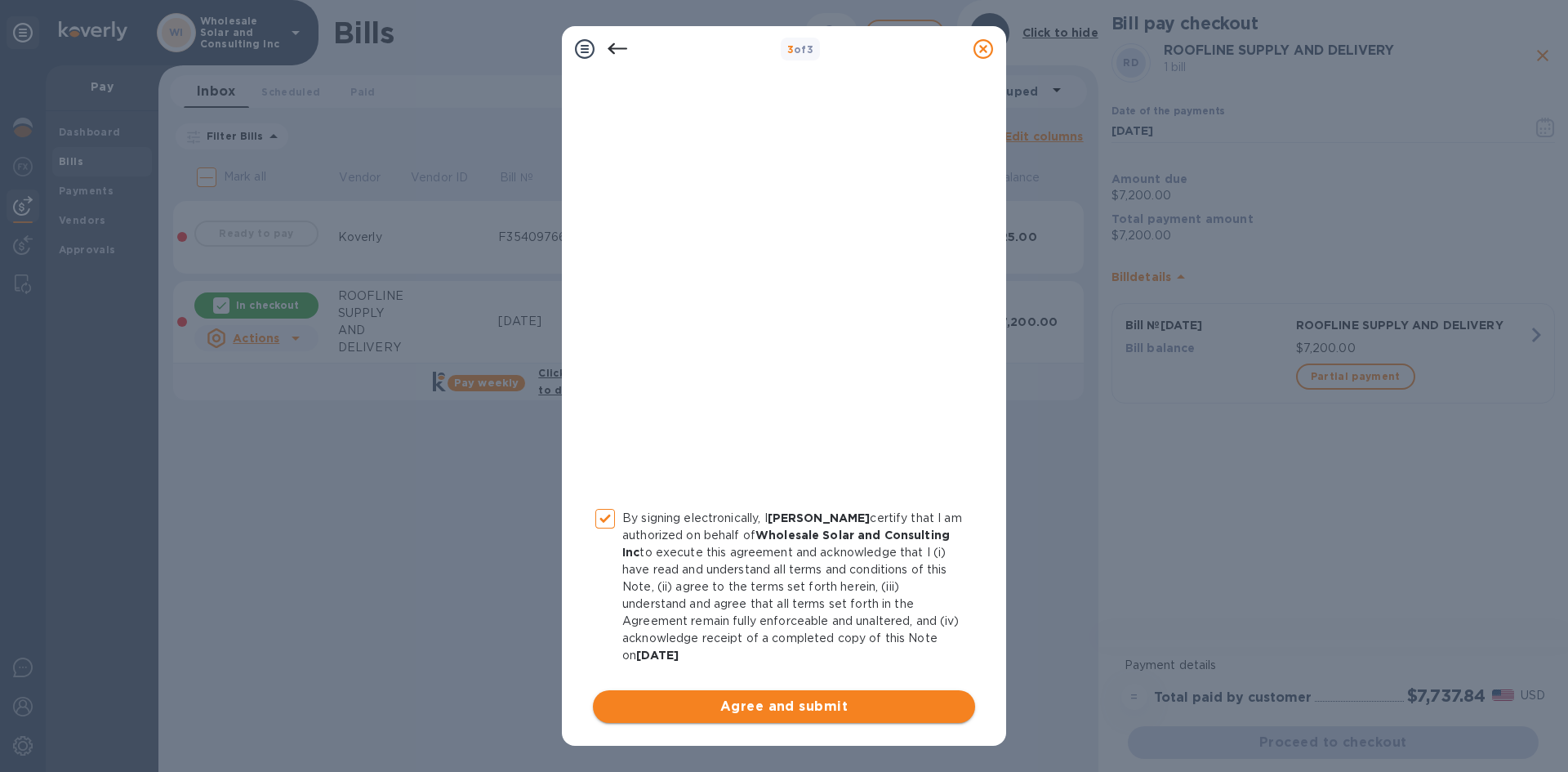
click at [826, 715] on span "Agree and submit" at bounding box center [784, 707] width 356 height 20
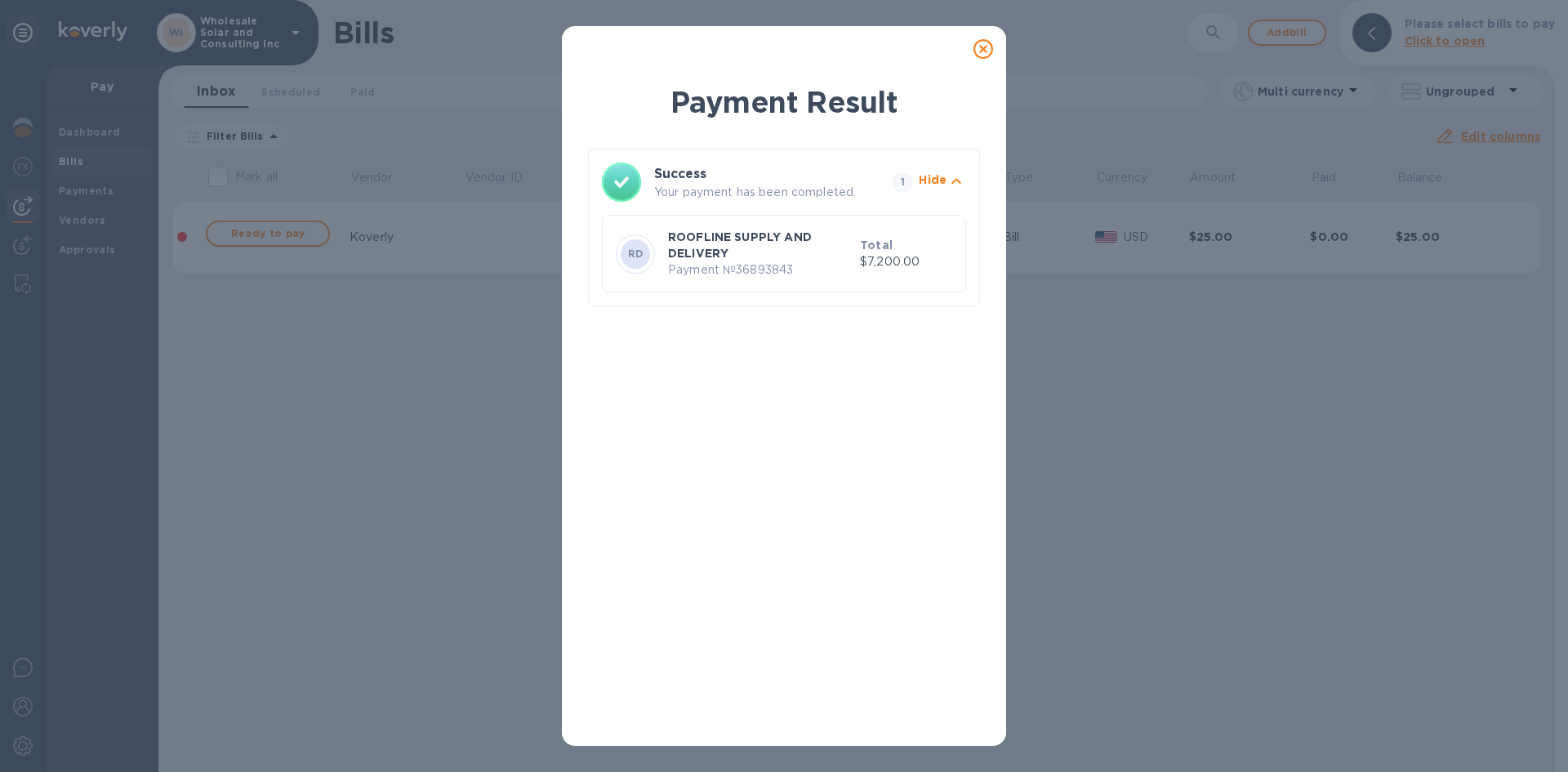
click at [981, 48] on icon at bounding box center [983, 49] width 20 height 20
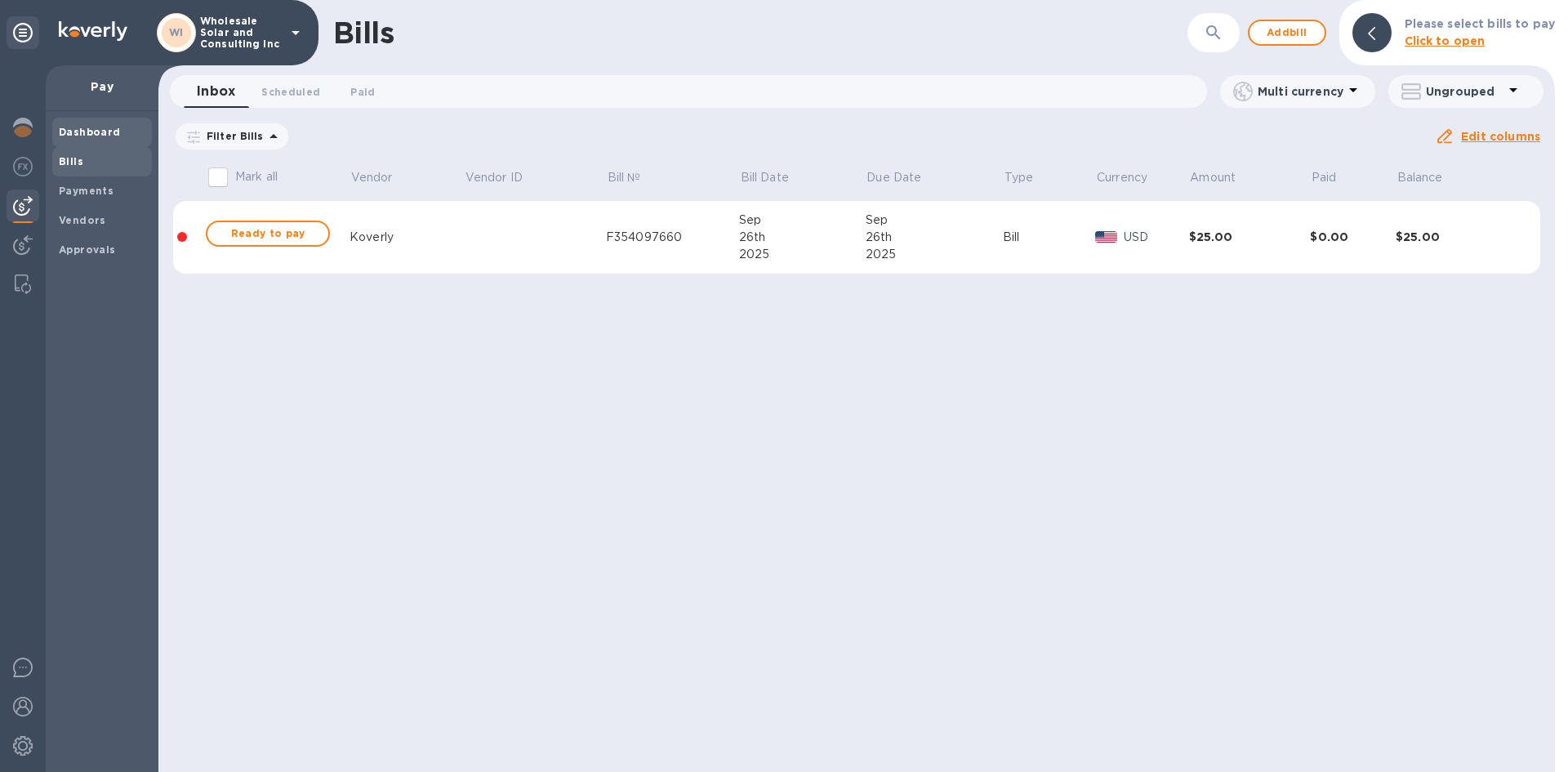
click at [65, 135] on b "Dashboard" at bounding box center [90, 132] width 62 height 12
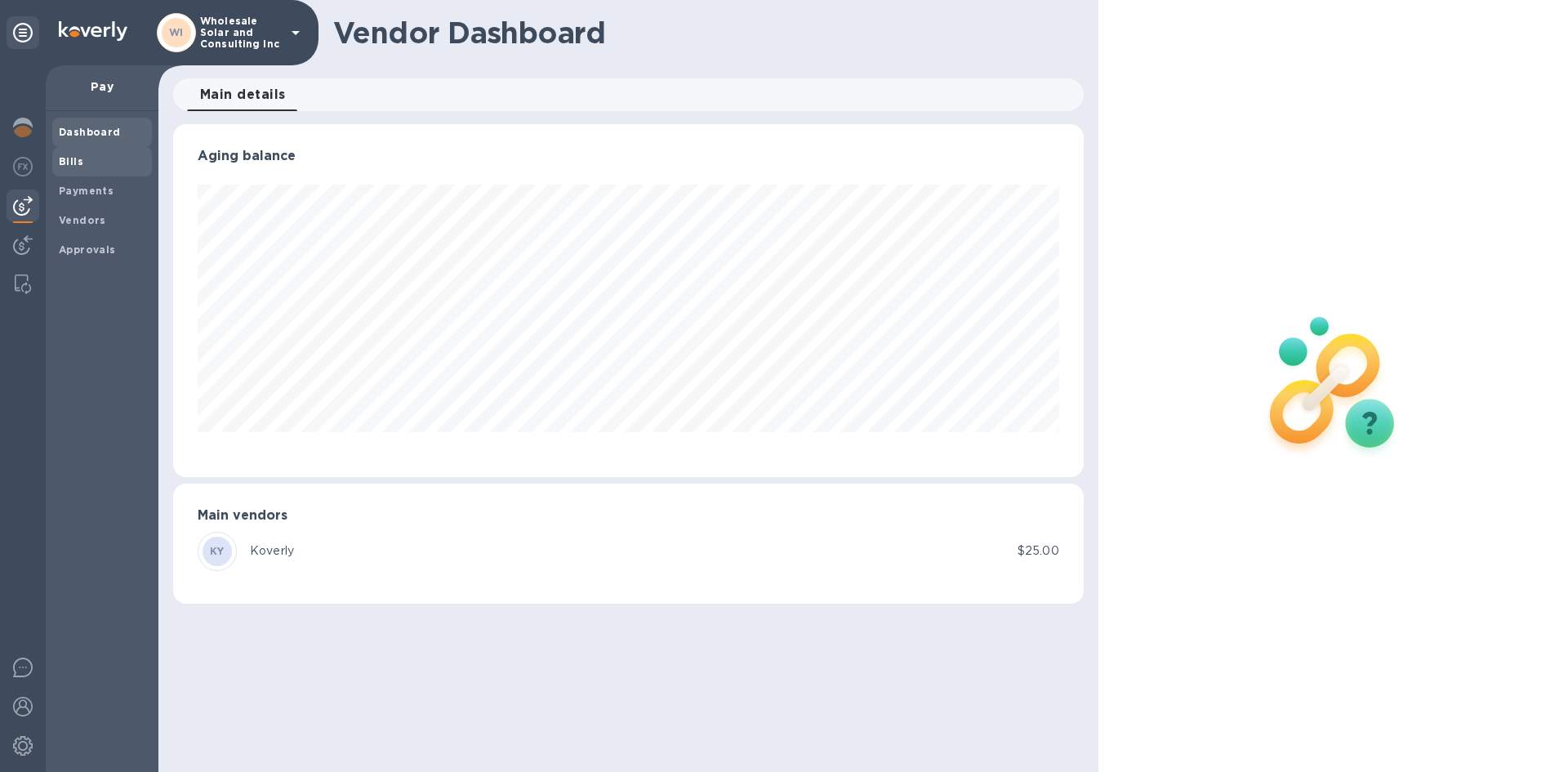
scroll to position [353, 910]
click at [25, 118] on img at bounding box center [23, 127] width 20 height 20
